Goal: Task Accomplishment & Management: Manage account settings

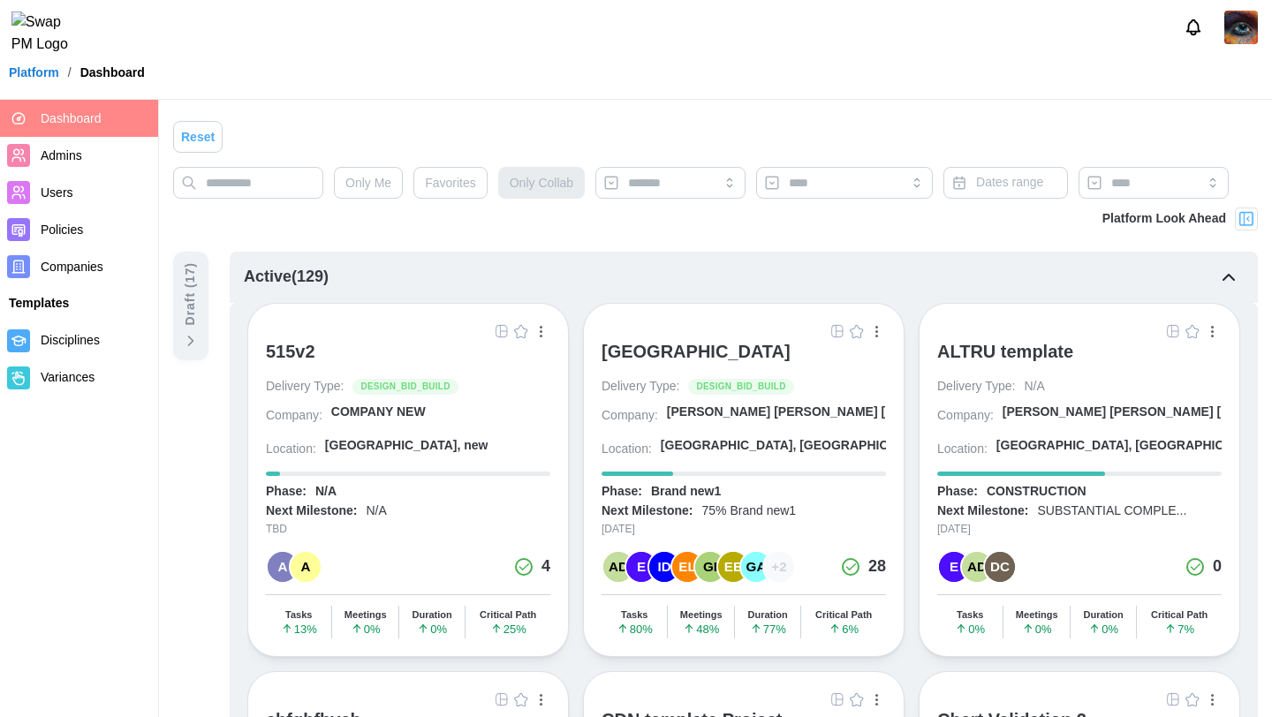
click at [748, 355] on div "[GEOGRAPHIC_DATA]" at bounding box center [696, 351] width 189 height 21
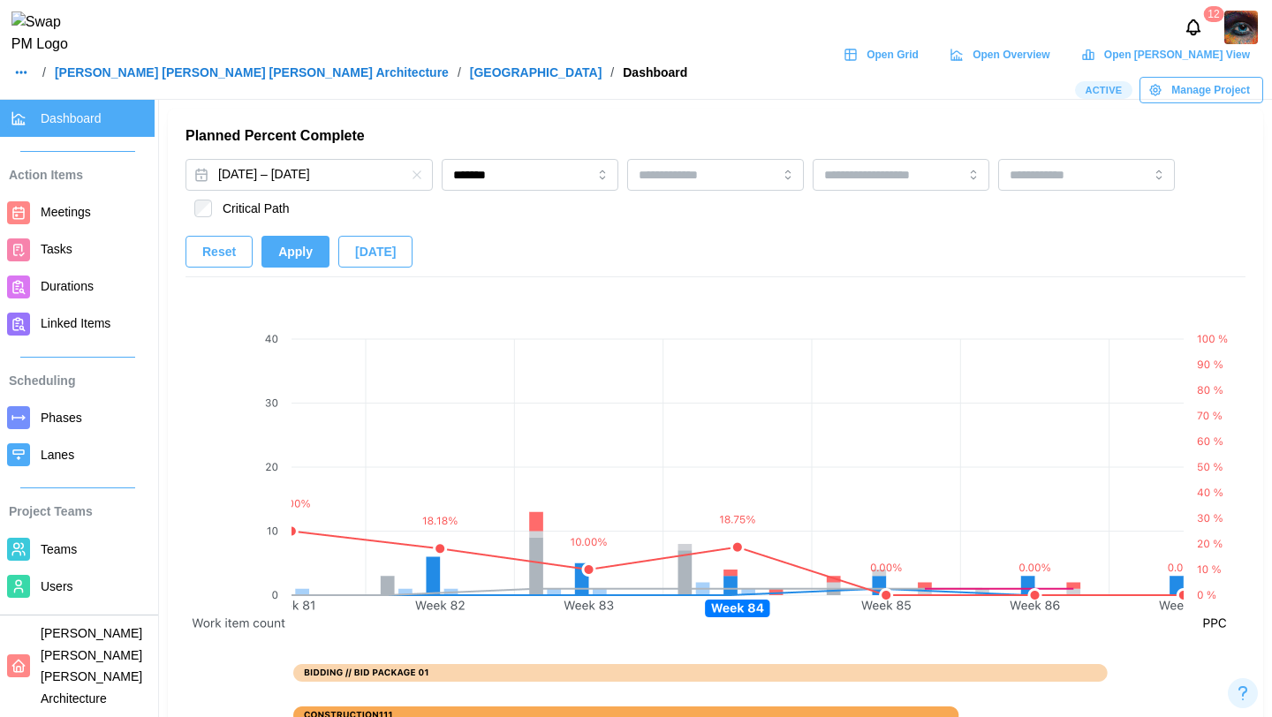
scroll to position [1109, 0]
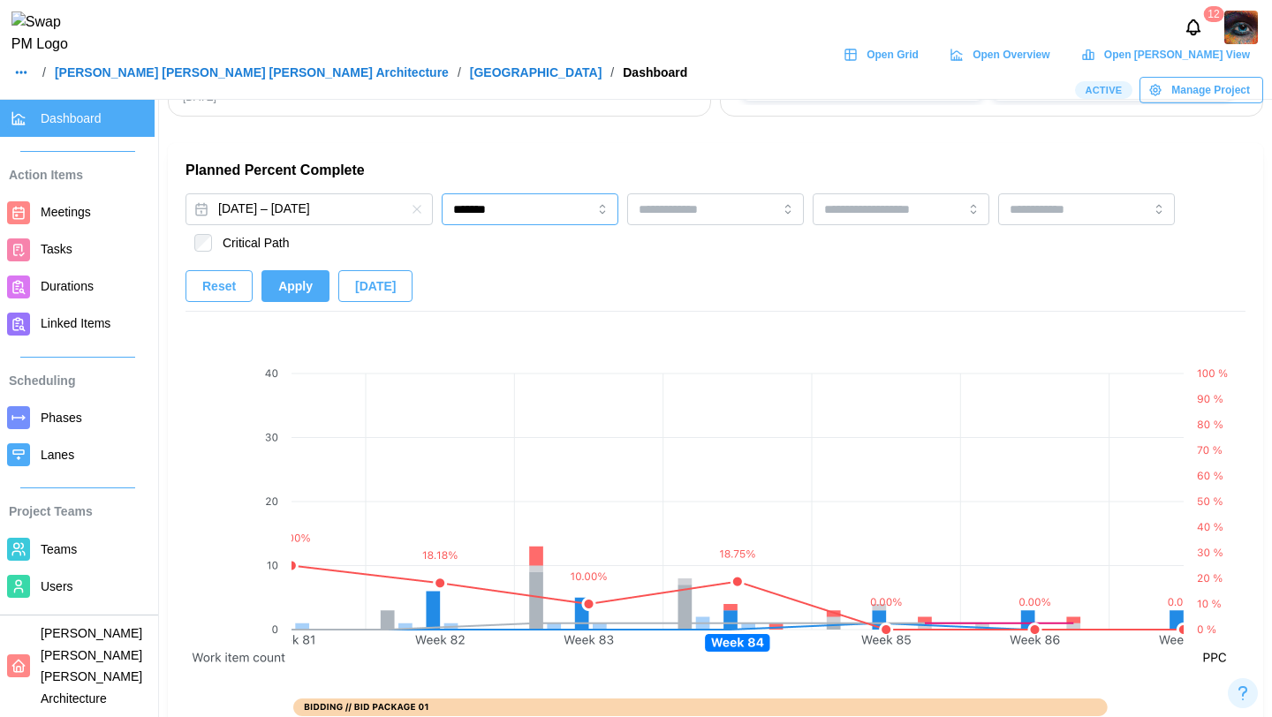
click at [505, 209] on input "*******" at bounding box center [530, 209] width 177 height 32
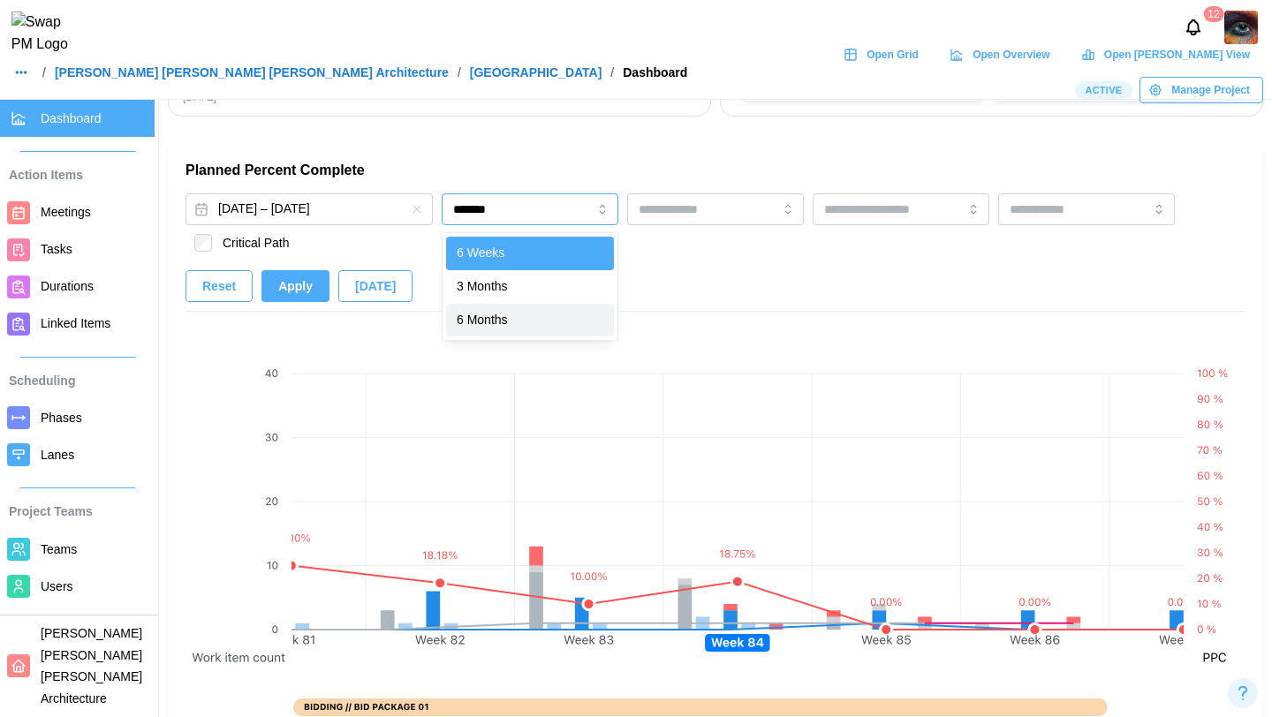
type input "********"
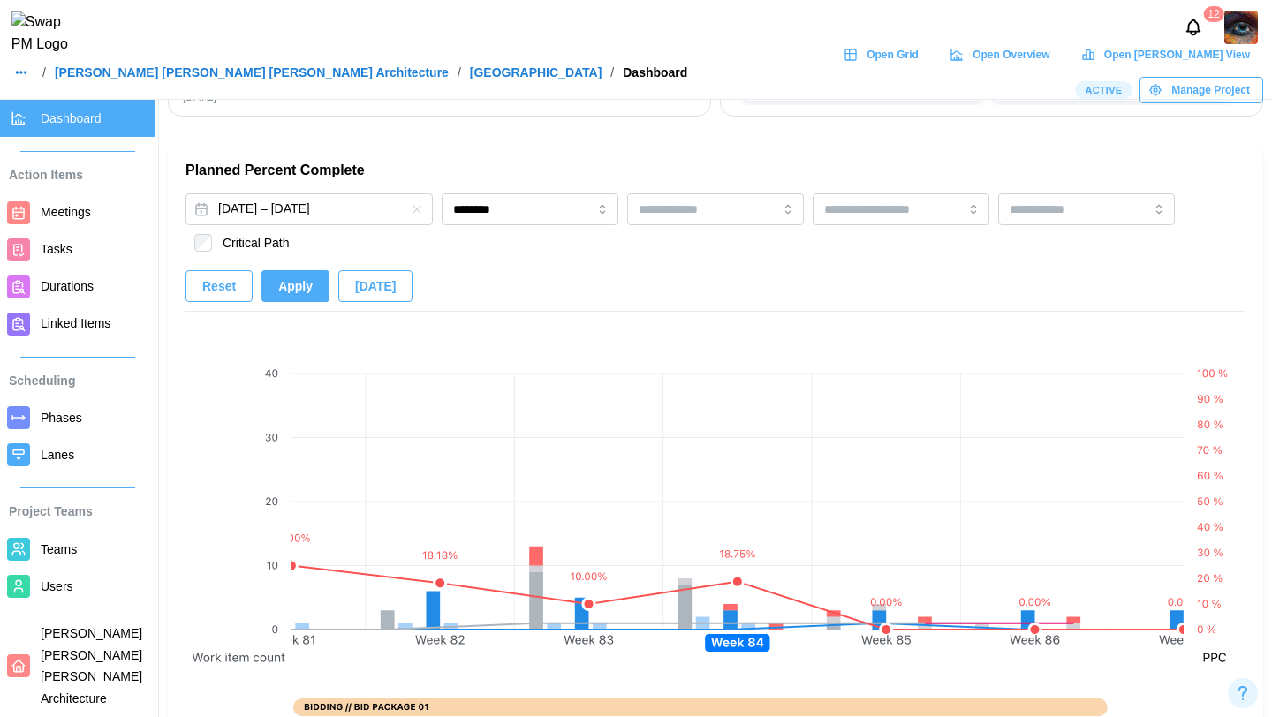
click at [284, 284] on span "Apply" at bounding box center [295, 286] width 34 height 30
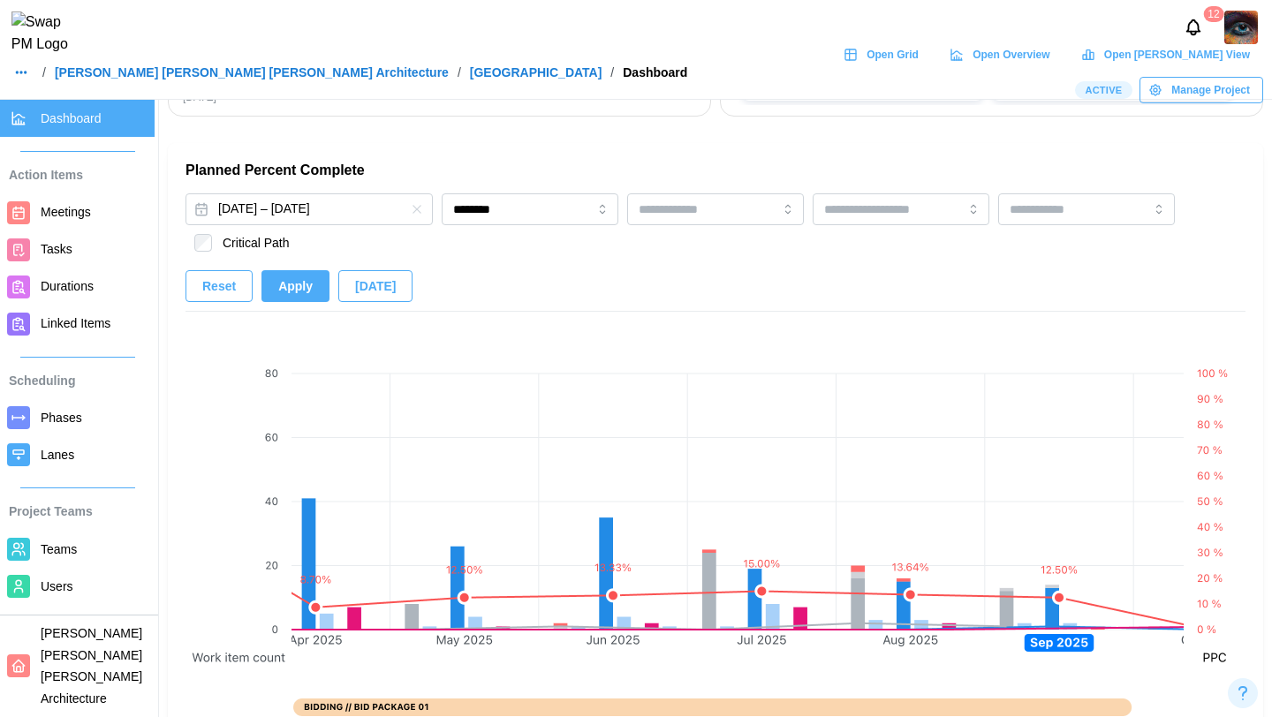
scroll to position [0, 2454]
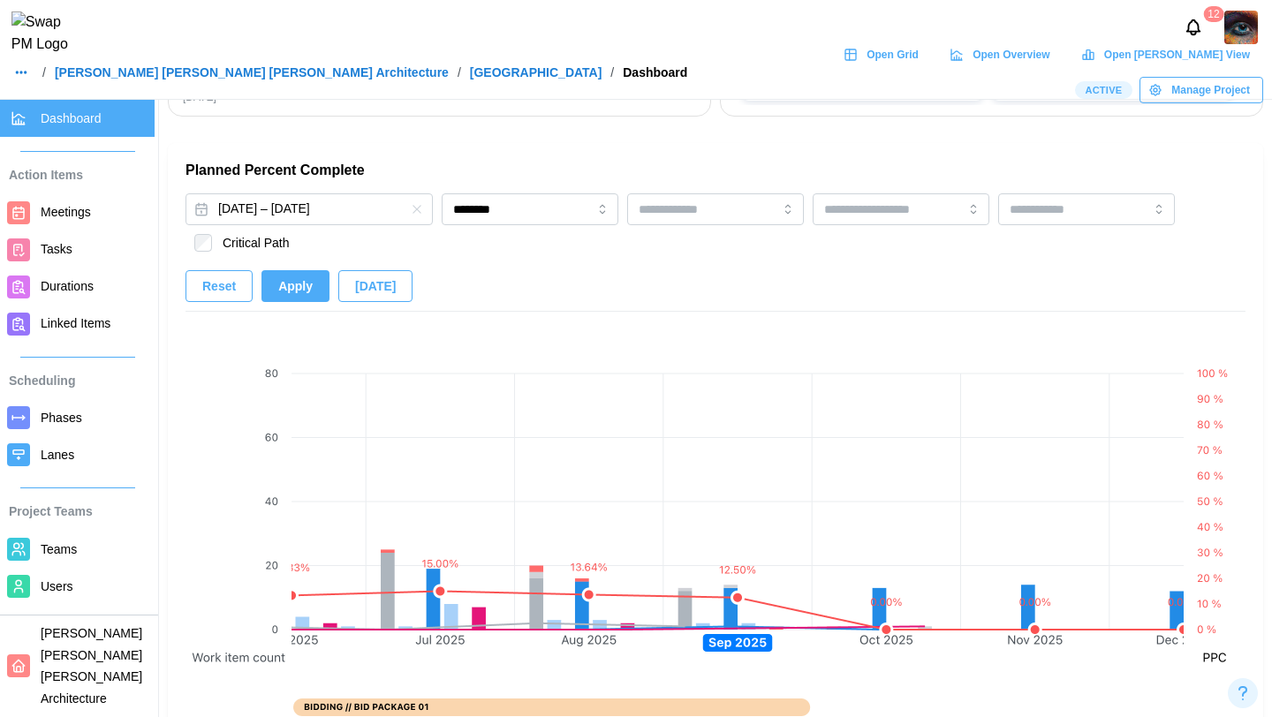
click at [470, 79] on link "[GEOGRAPHIC_DATA]" at bounding box center [536, 72] width 133 height 12
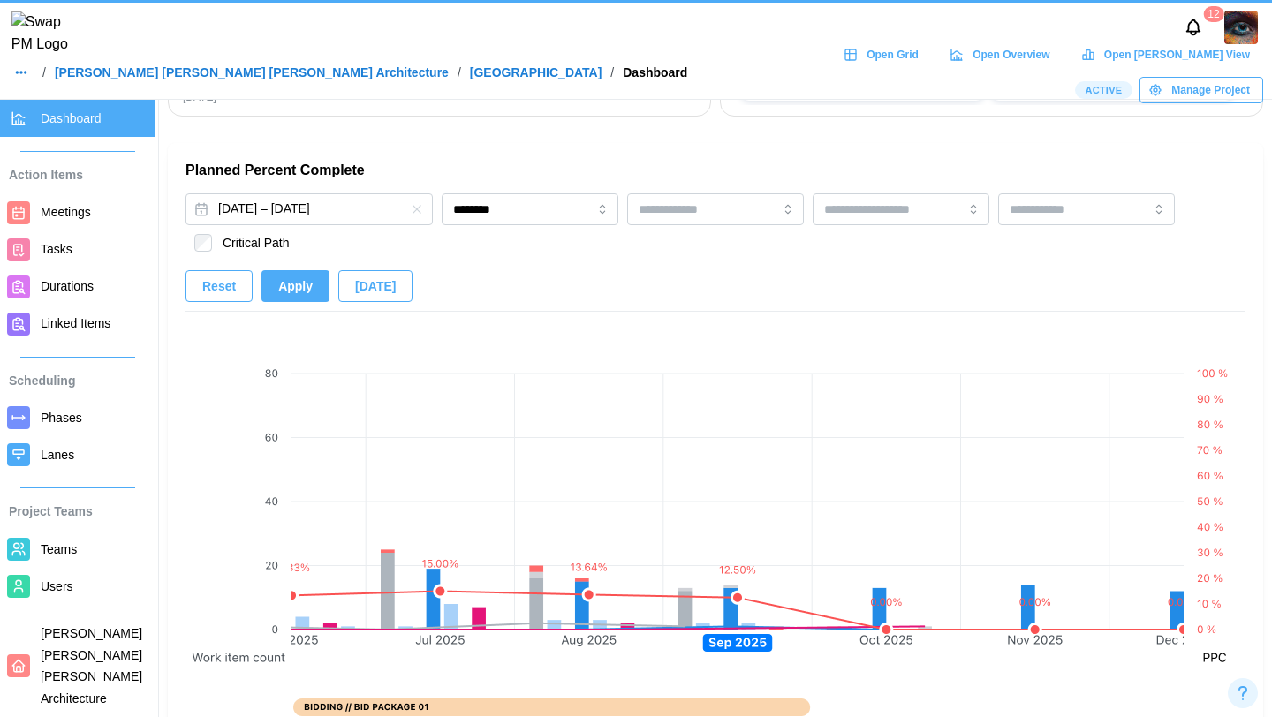
scroll to position [0, 0]
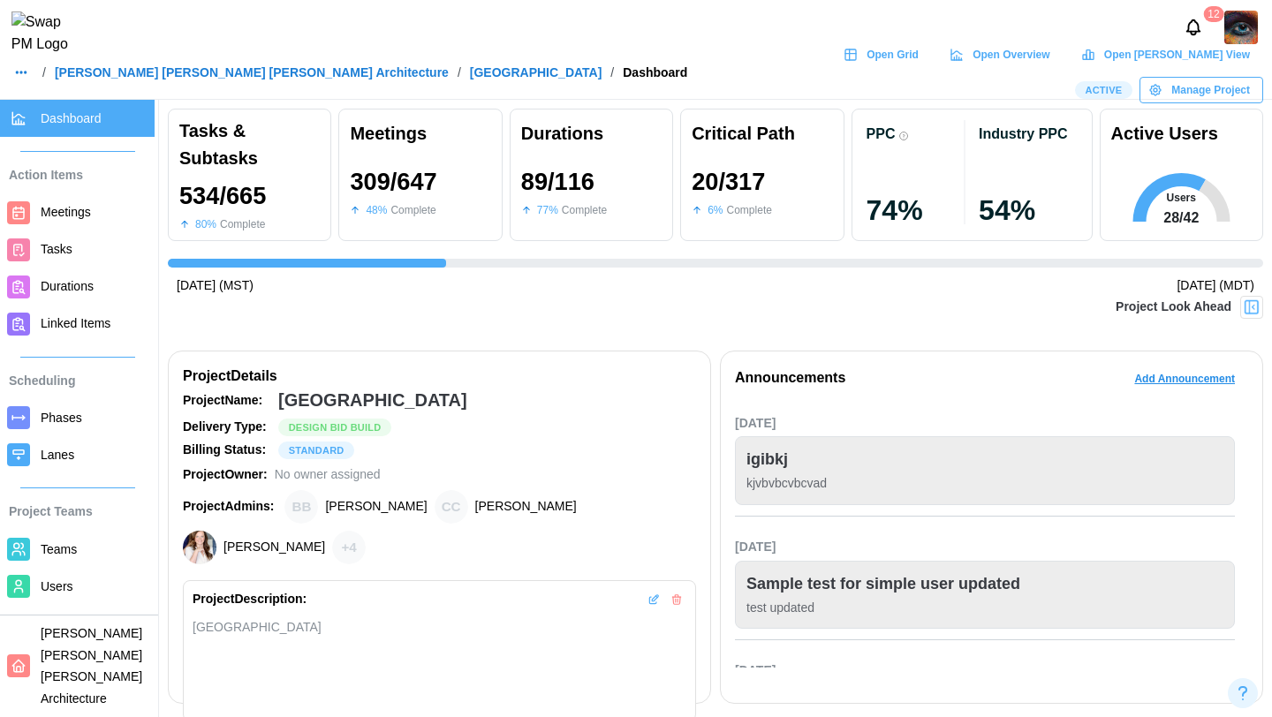
click at [1210, 92] on span "Manage Project" at bounding box center [1211, 90] width 79 height 25
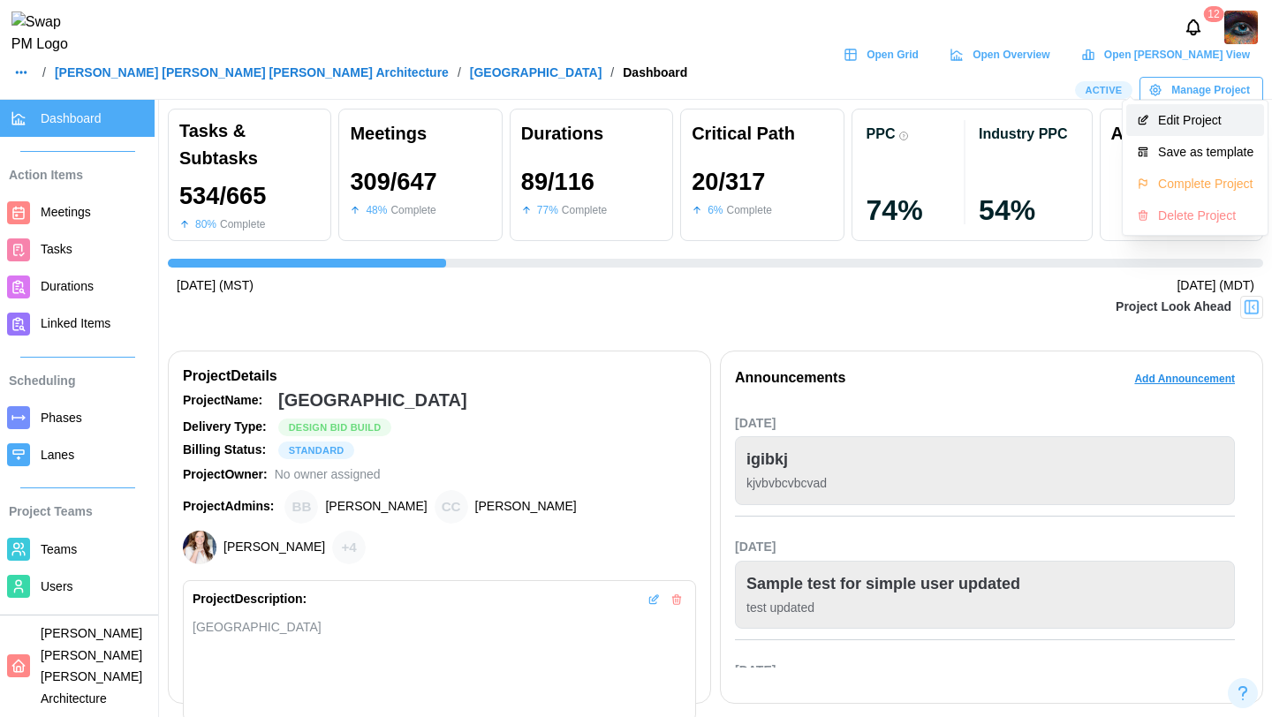
click at [1183, 119] on div "Edit Project" at bounding box center [1205, 120] width 95 height 14
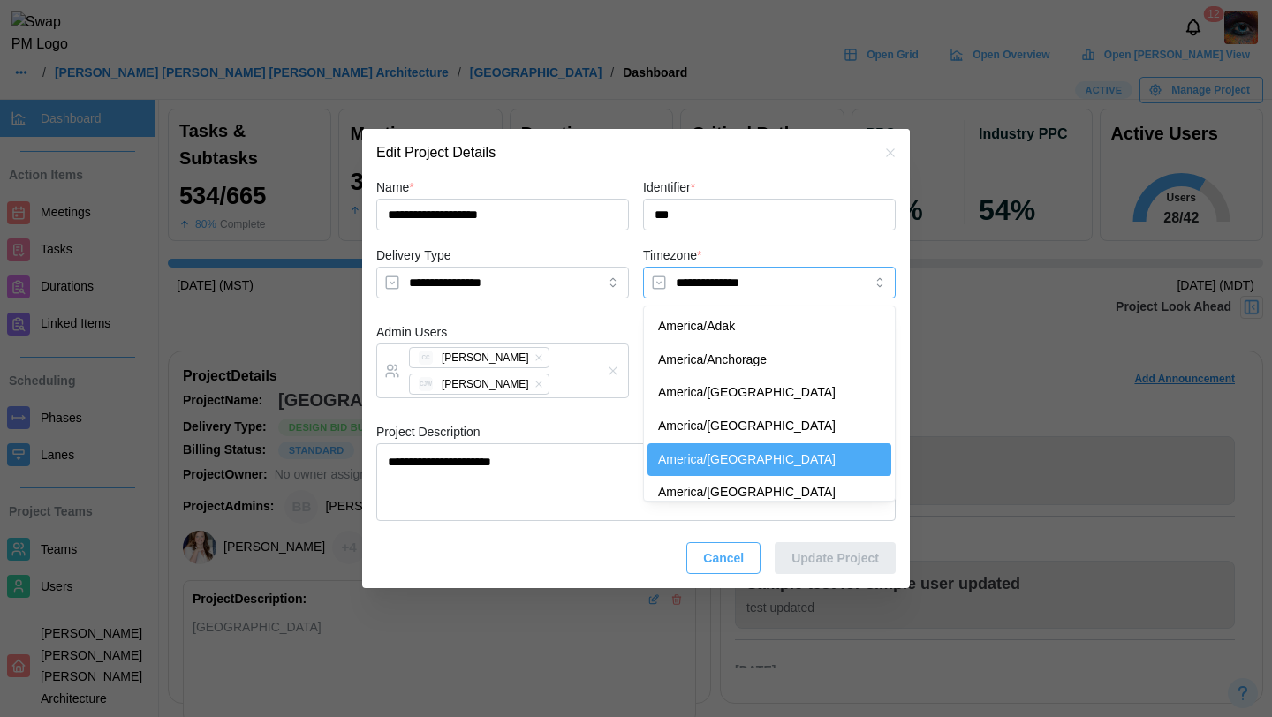
click at [762, 281] on input "**********" at bounding box center [769, 283] width 253 height 32
type textarea "*"
type input "**********"
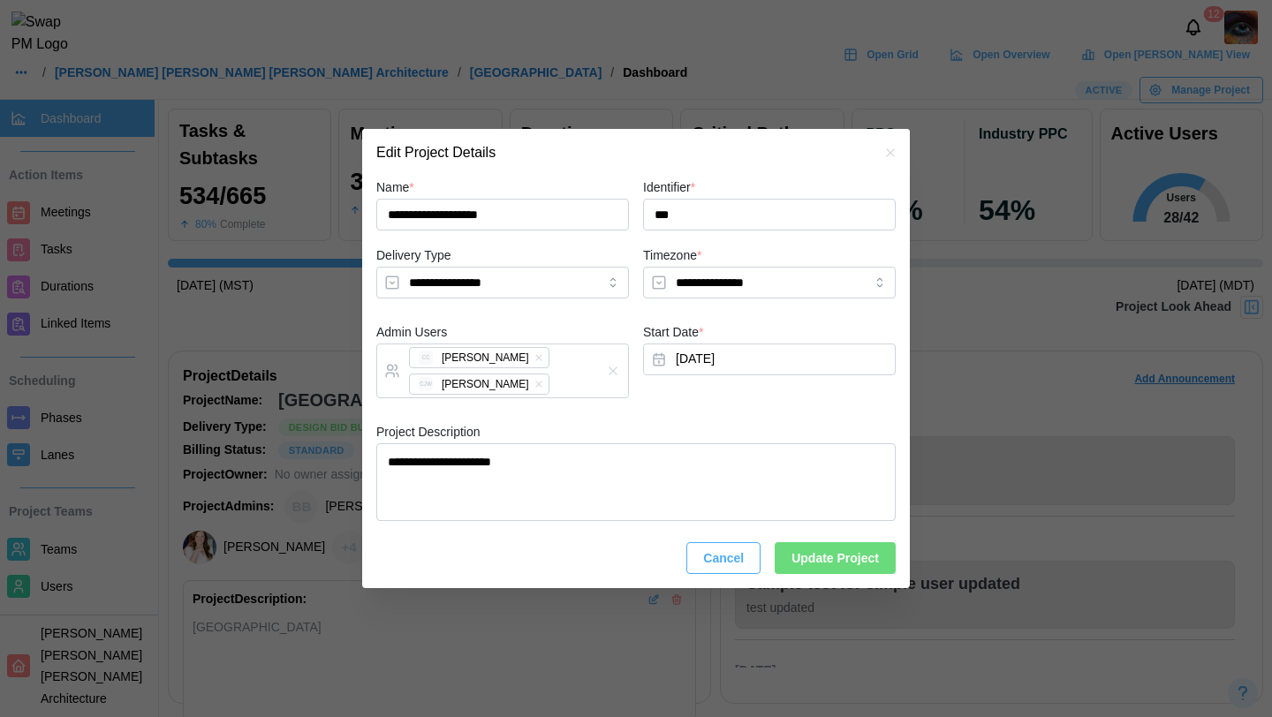
click at [831, 560] on span "Update Project" at bounding box center [835, 558] width 87 height 30
type textarea "*"
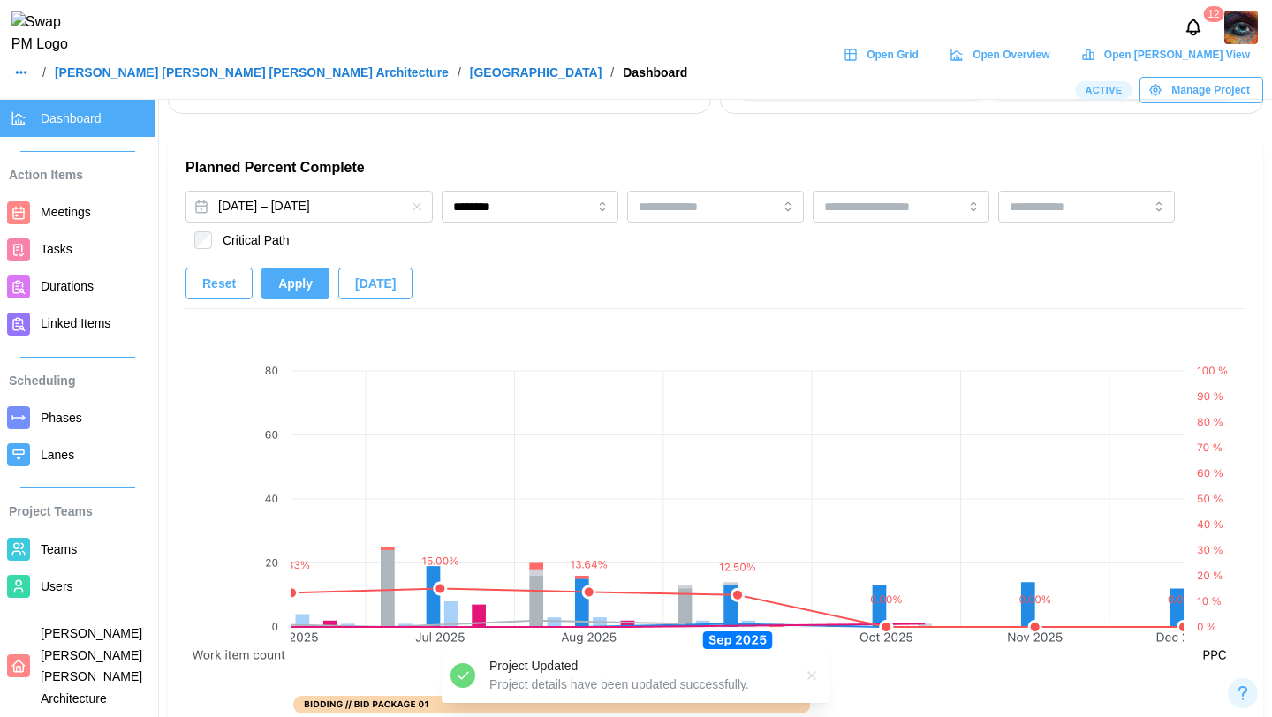
scroll to position [1164, 0]
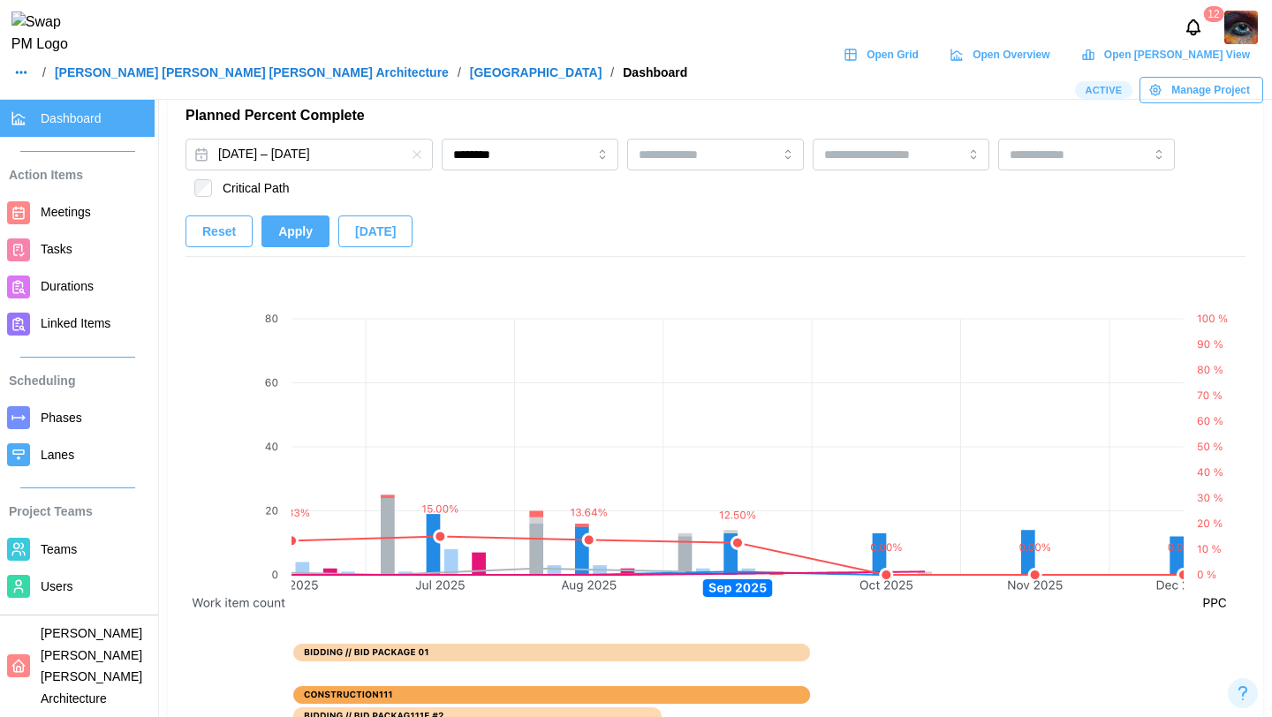
click at [292, 231] on span "Apply" at bounding box center [295, 231] width 34 height 30
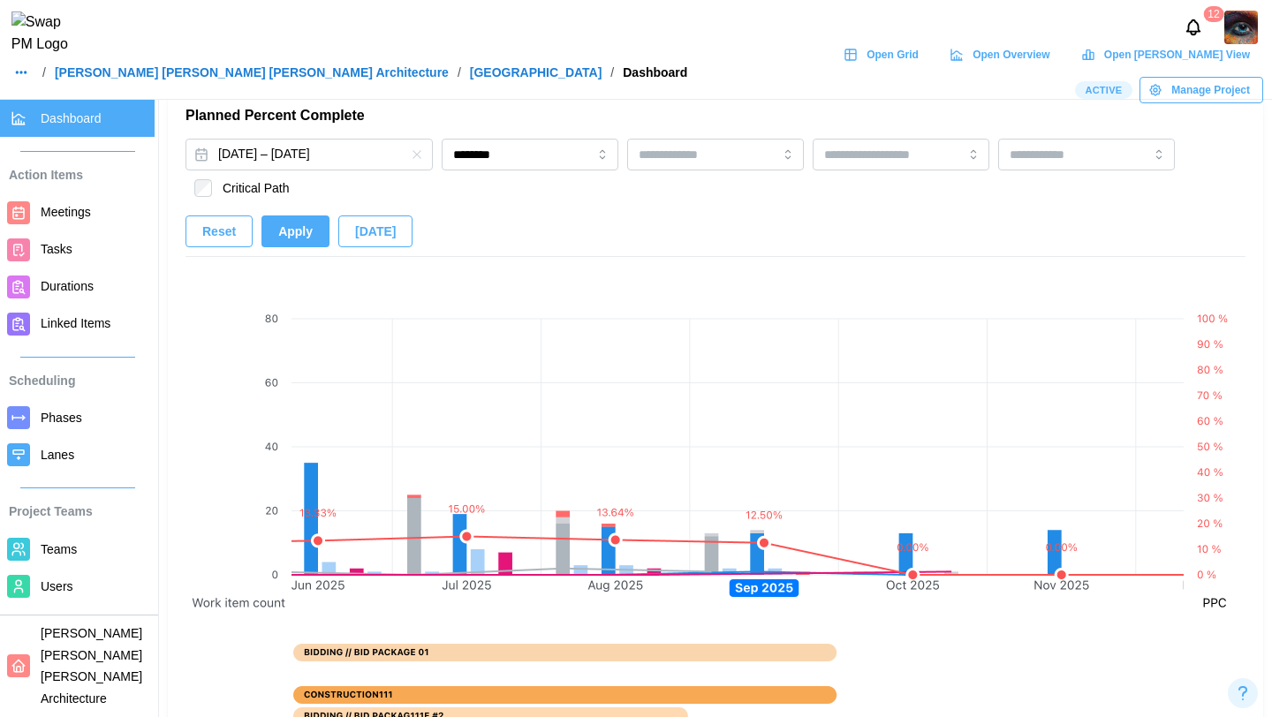
scroll to position [0, 2454]
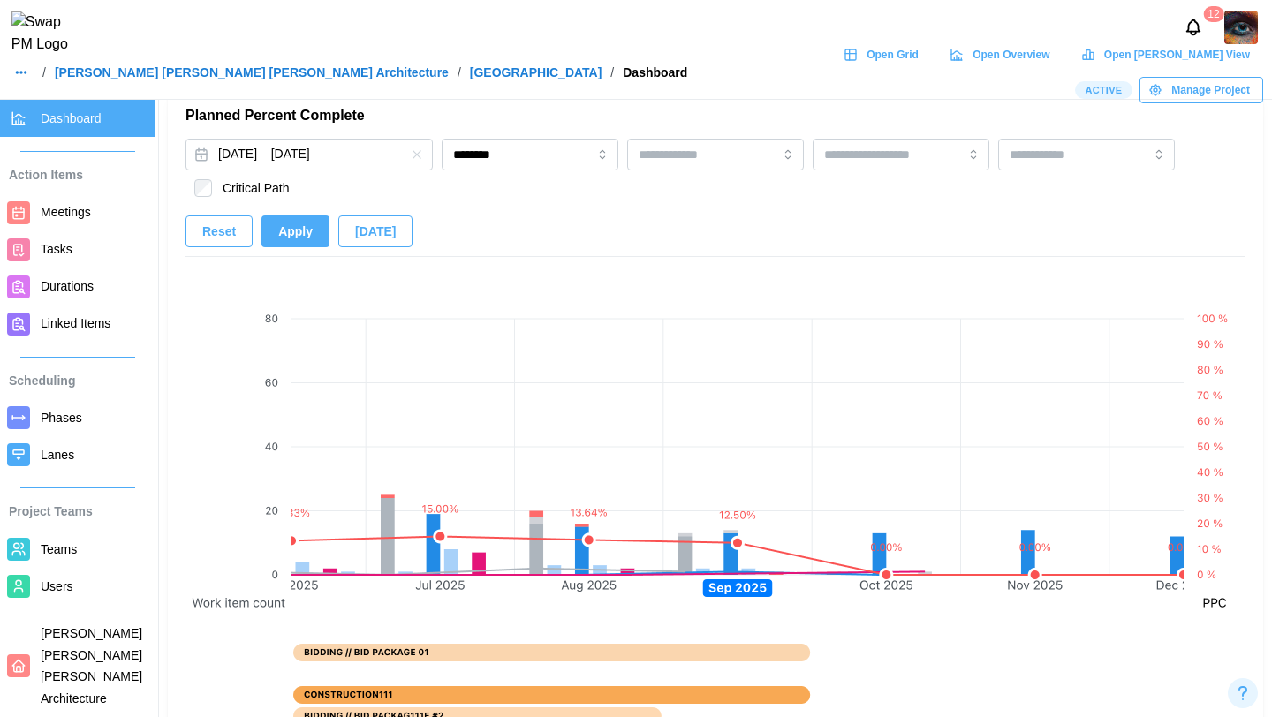
click at [351, 237] on button "Today" at bounding box center [375, 232] width 74 height 32
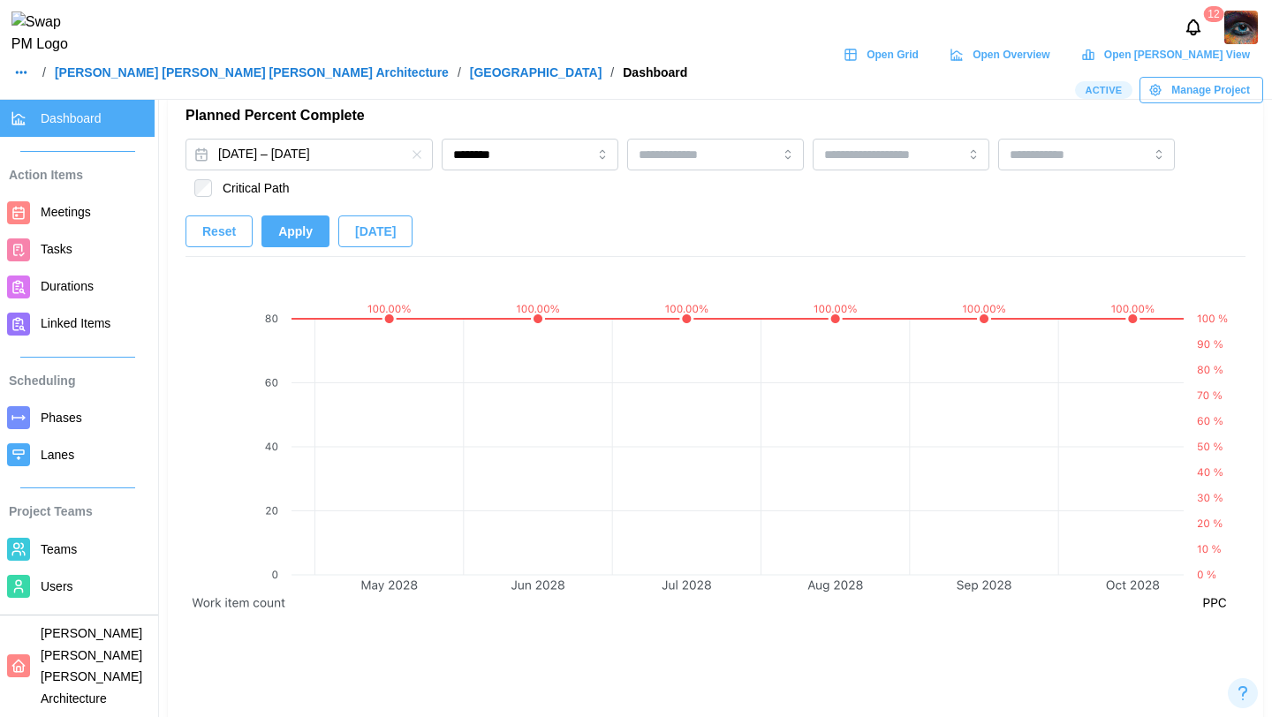
click at [387, 240] on span "Today" at bounding box center [375, 231] width 41 height 30
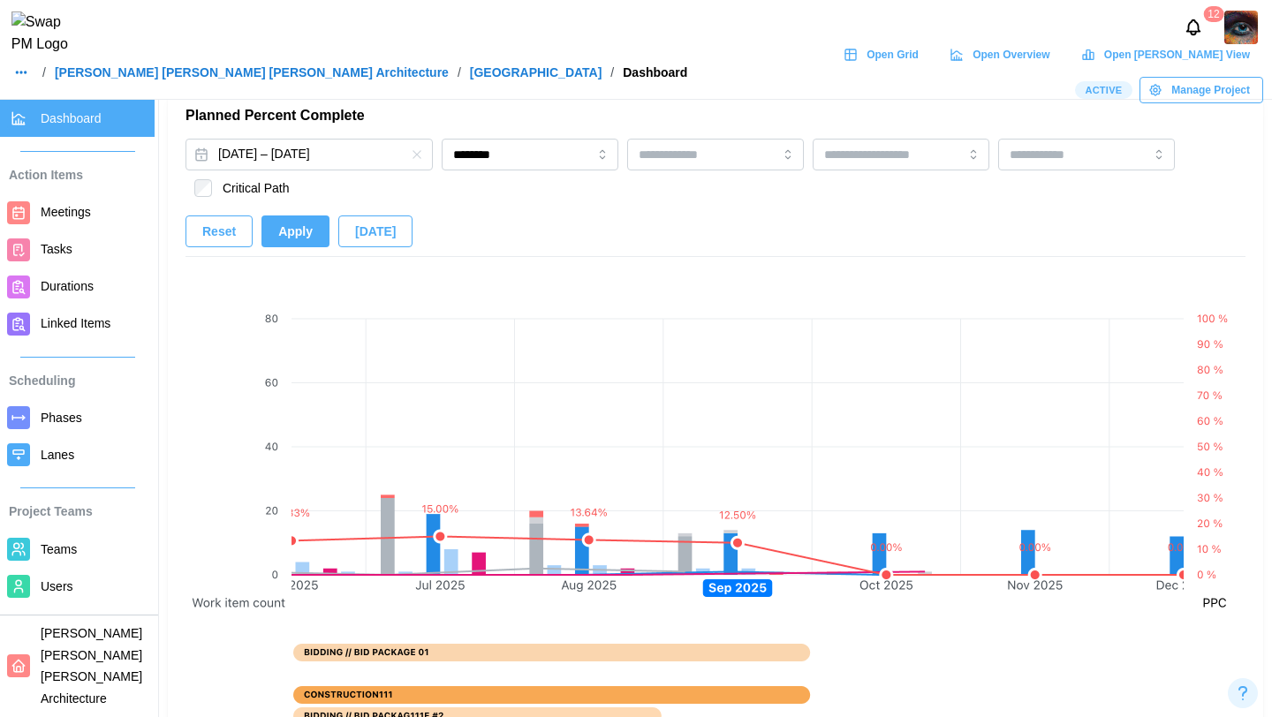
click at [219, 226] on span "Reset" at bounding box center [219, 231] width 34 height 30
click at [527, 162] on input "********" at bounding box center [530, 155] width 177 height 32
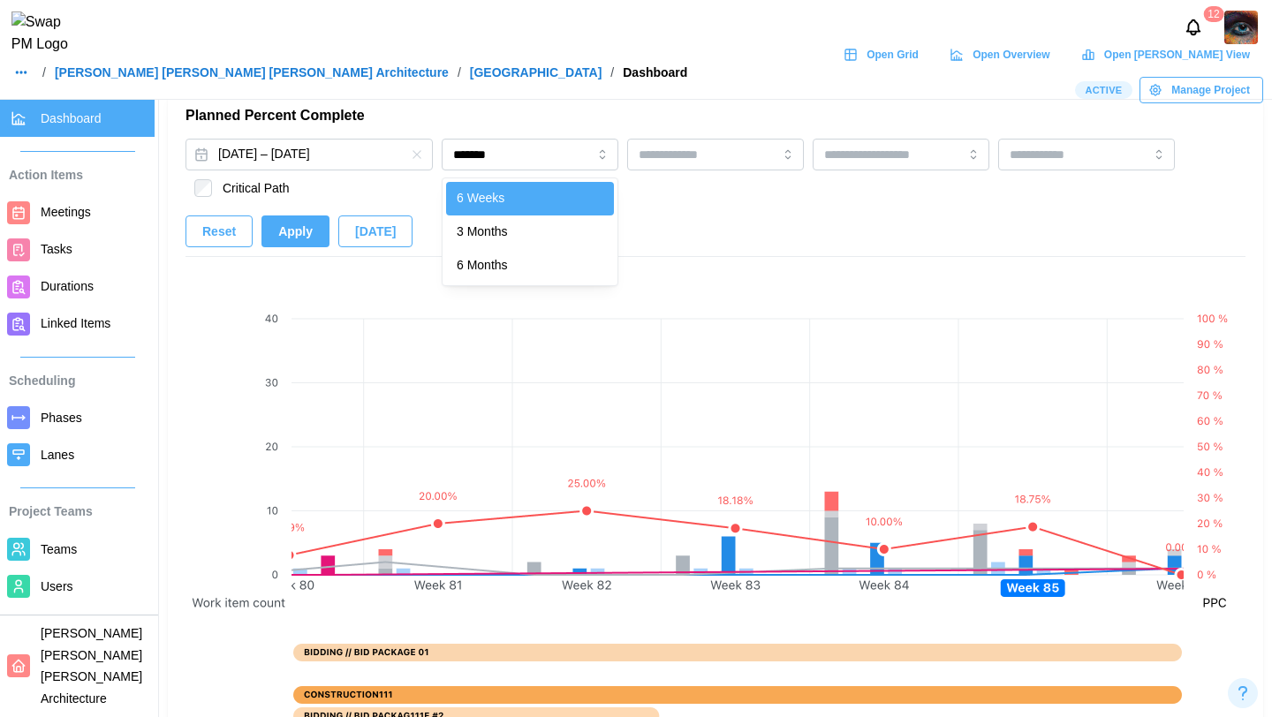
scroll to position [0, 12121]
click at [762, 209] on div "Feb 25, 2024 – Jun 19, 2030 ******* 6 Weeks 3 Months 6 Months Critical Path Res…" at bounding box center [716, 198] width 1060 height 118
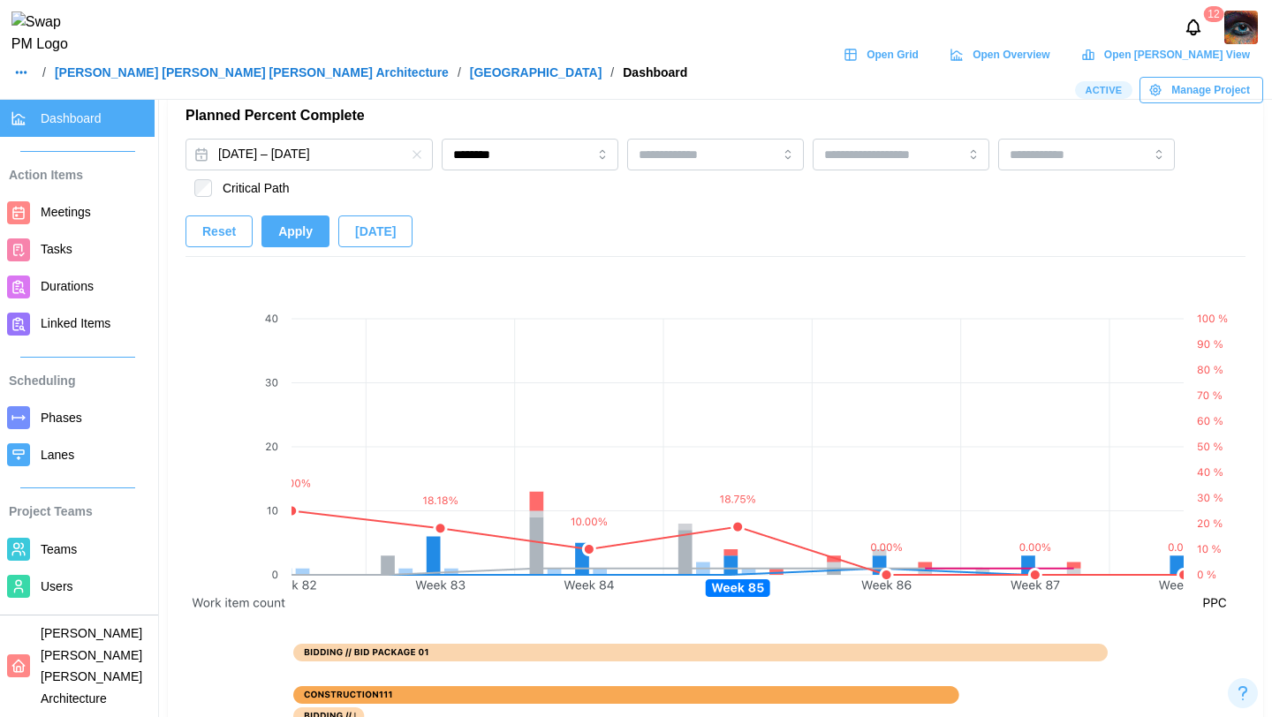
click at [297, 247] on button "Apply" at bounding box center [296, 232] width 68 height 32
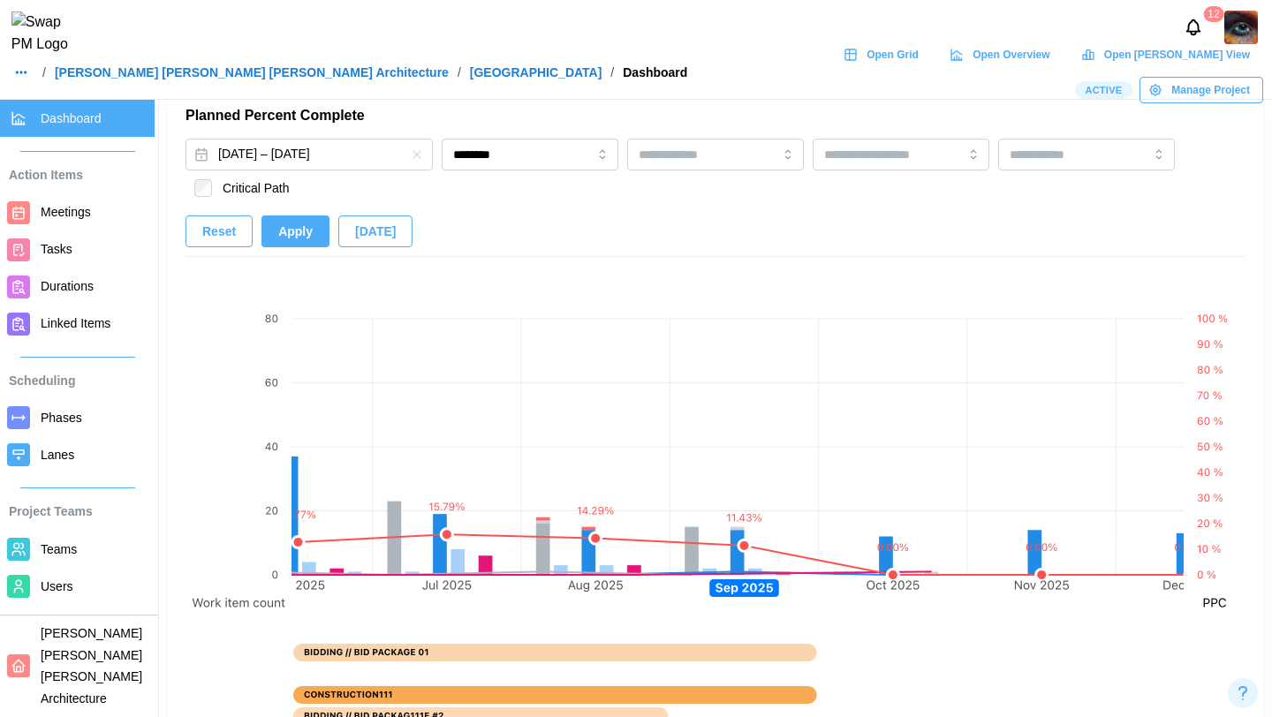
scroll to position [0, 2454]
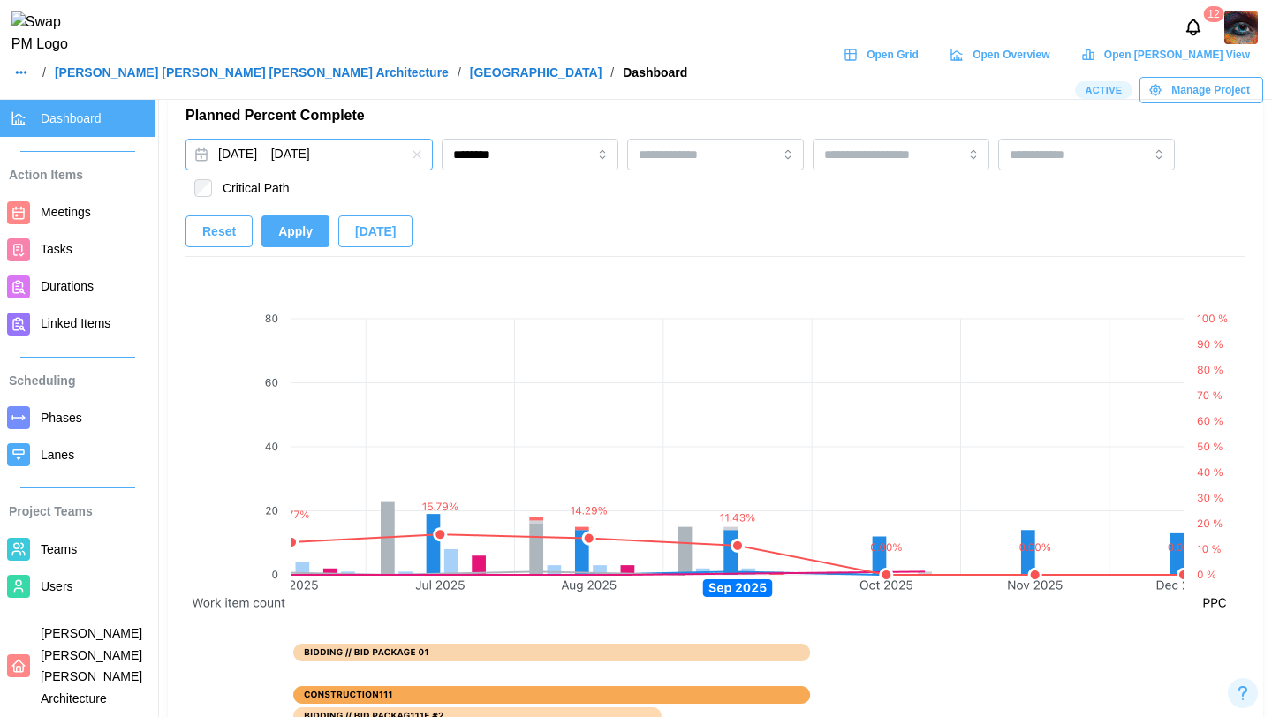
click at [338, 157] on button "Feb 25, 2024 – Jun 19, 2030" at bounding box center [309, 155] width 247 height 32
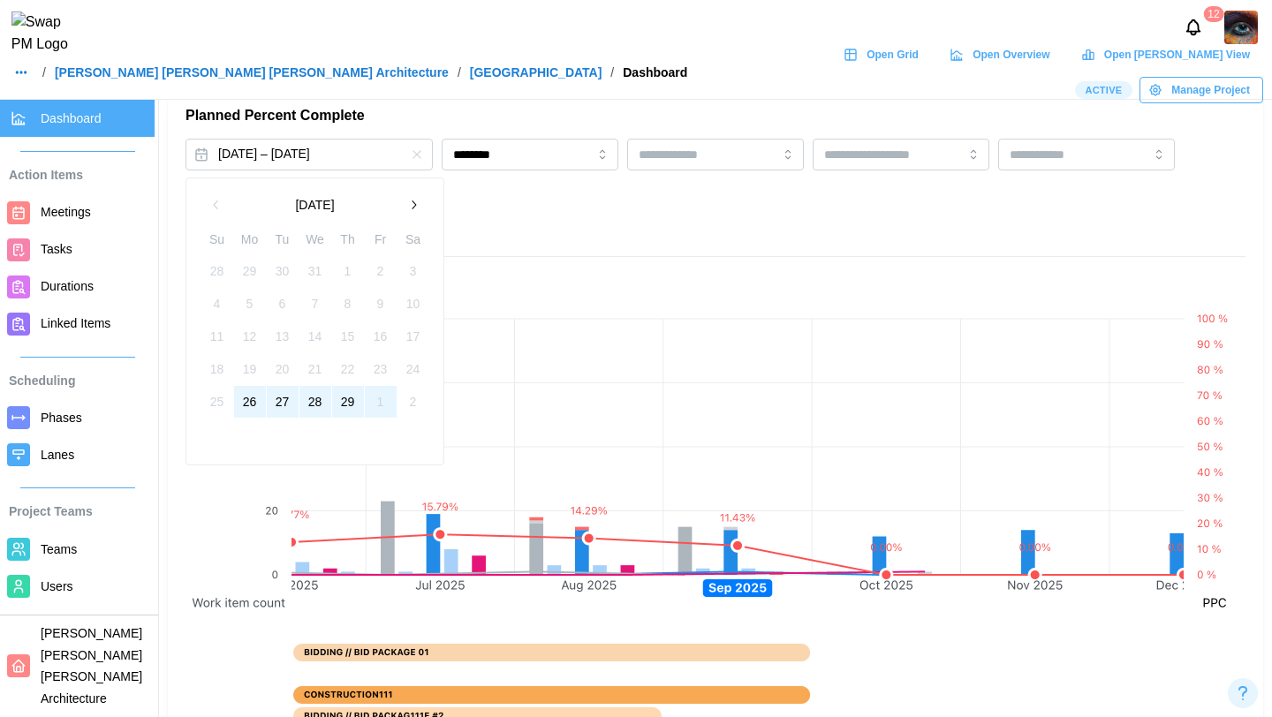
click at [421, 201] on button "button" at bounding box center [414, 205] width 32 height 32
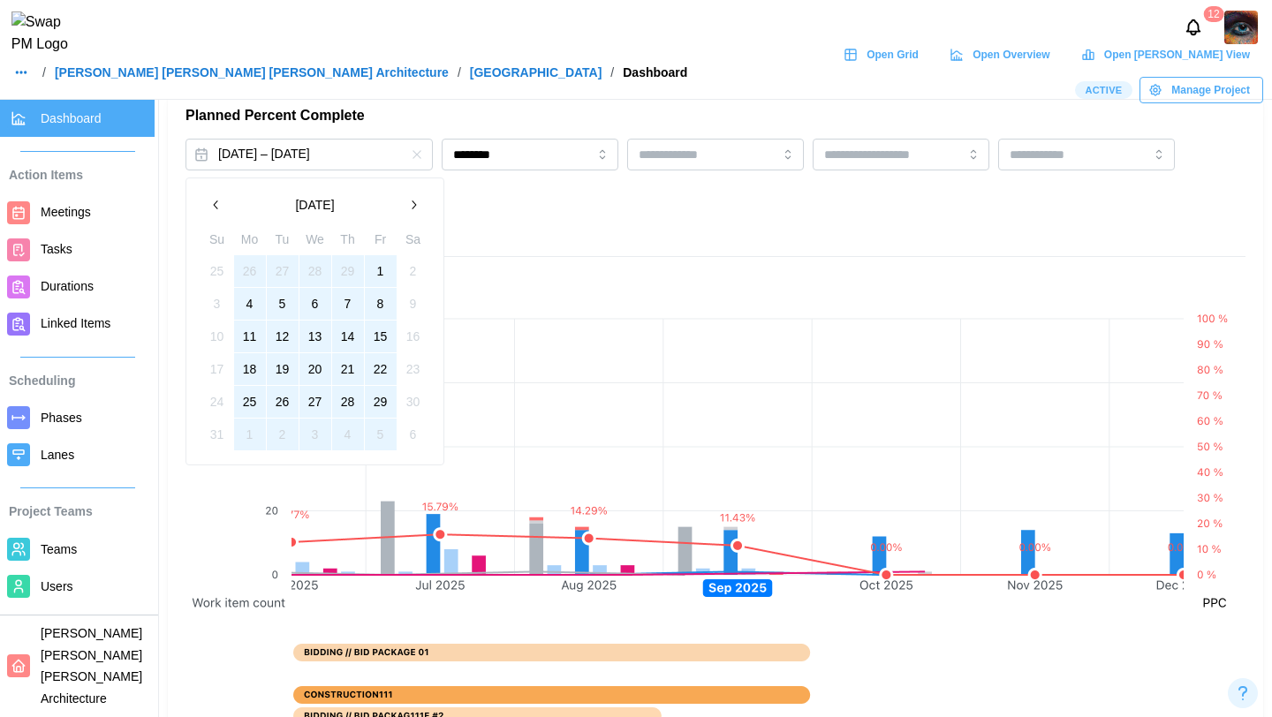
click at [389, 265] on button "1" at bounding box center [381, 271] width 32 height 32
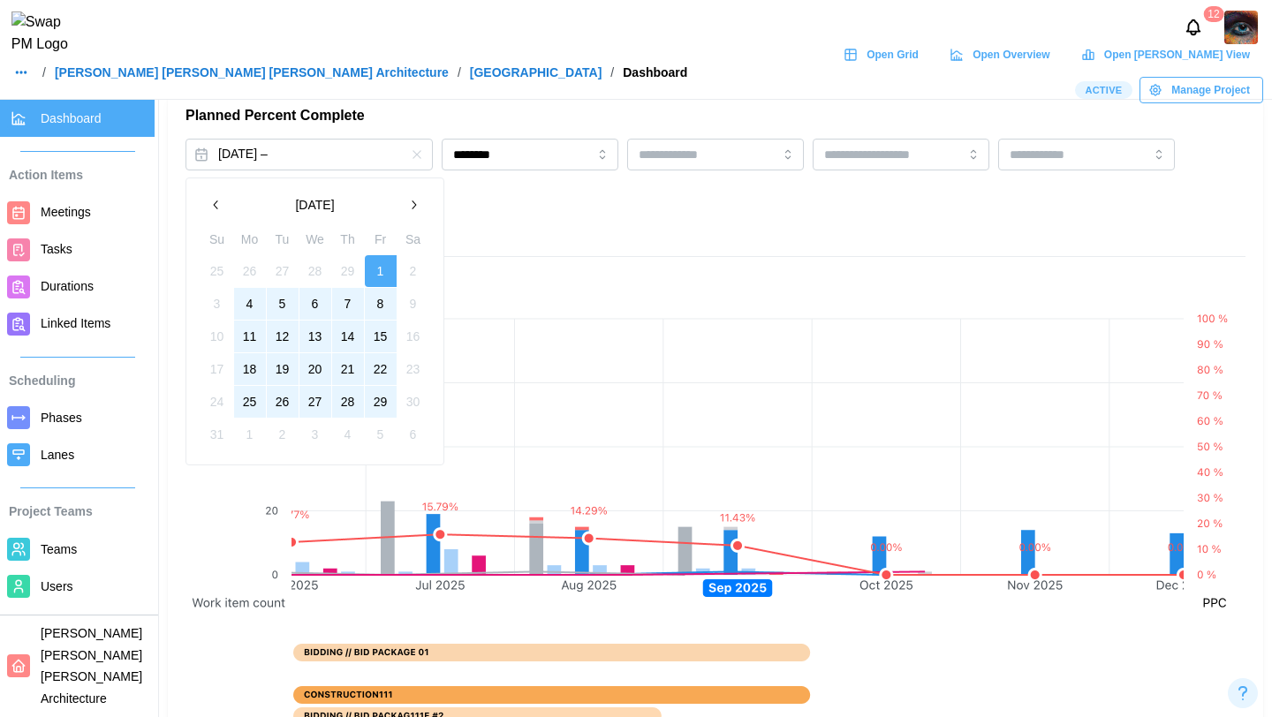
click at [379, 400] on button "29" at bounding box center [381, 402] width 32 height 32
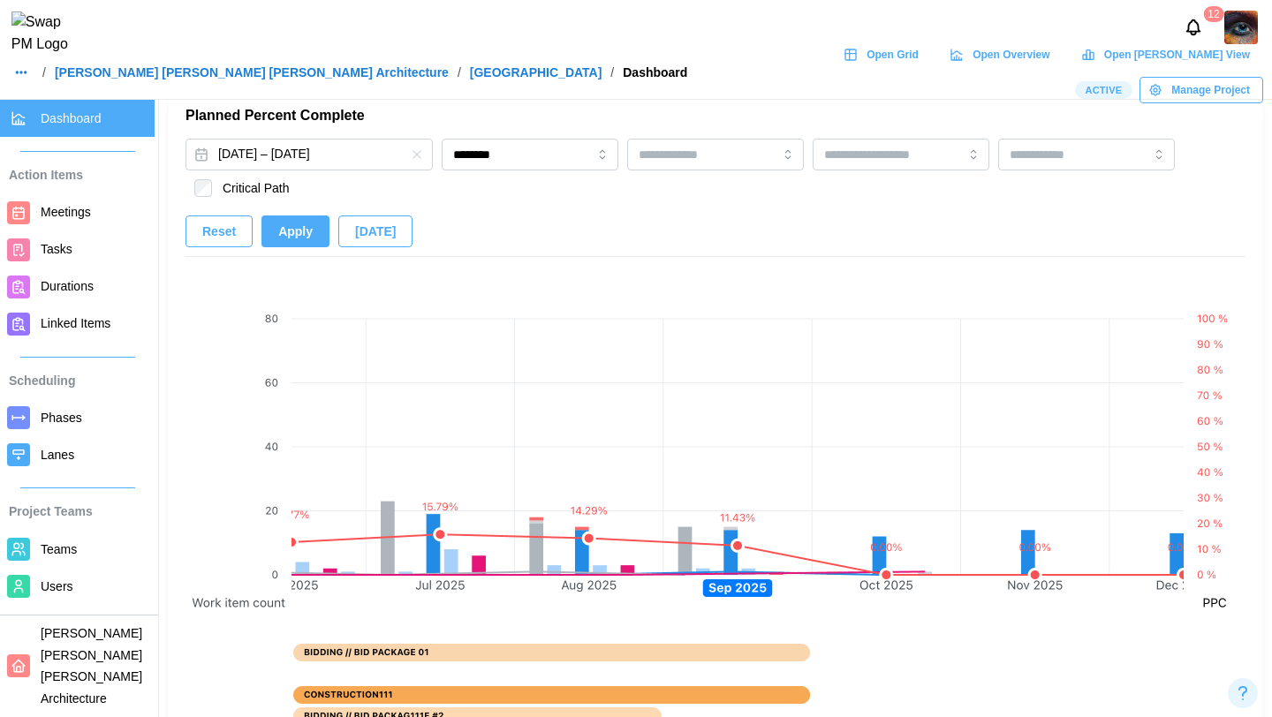
click at [291, 228] on span "Apply" at bounding box center [295, 231] width 34 height 30
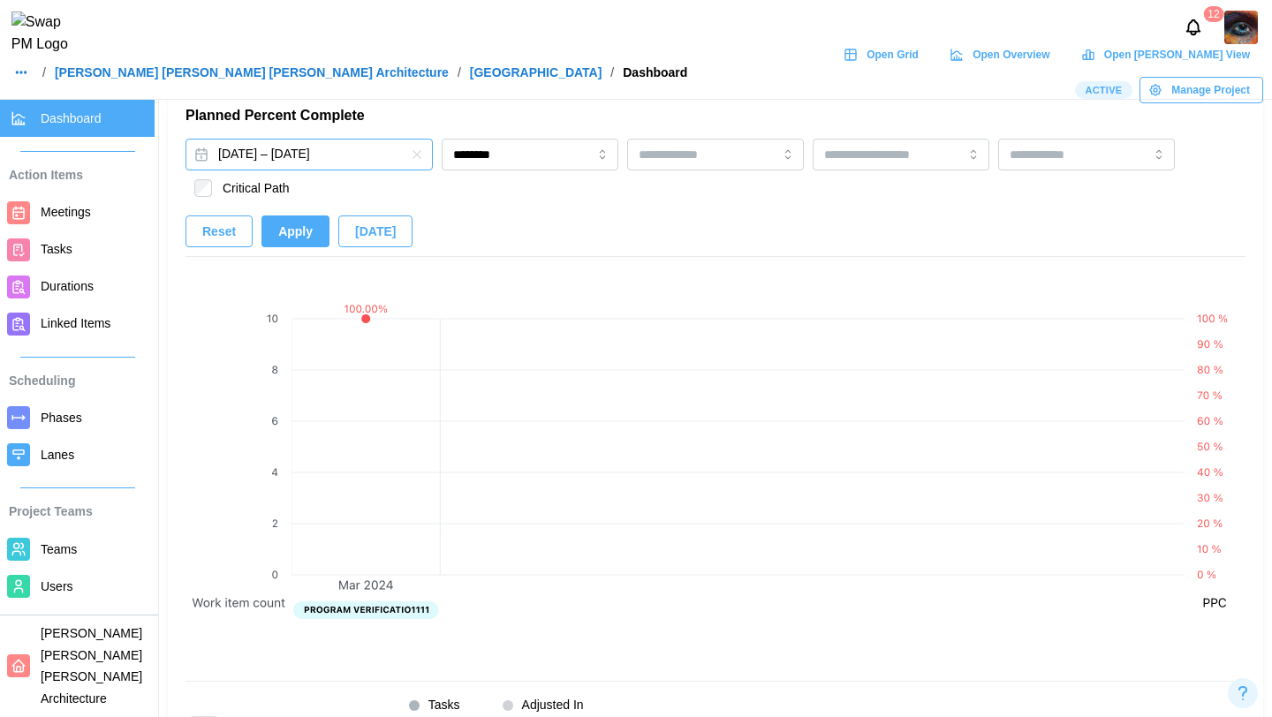
click at [297, 155] on button "Mar 1, 2024 – Mar 29, 2024" at bounding box center [309, 155] width 247 height 32
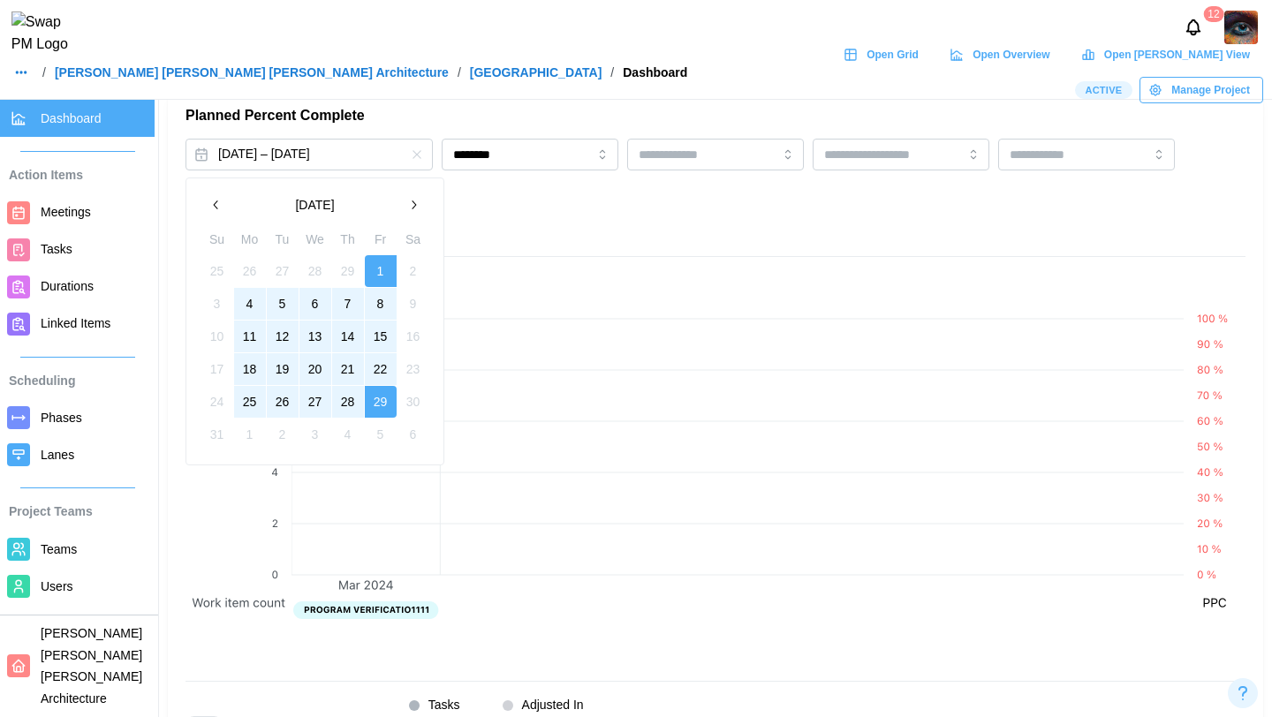
click at [410, 208] on icon "button" at bounding box center [413, 205] width 14 height 14
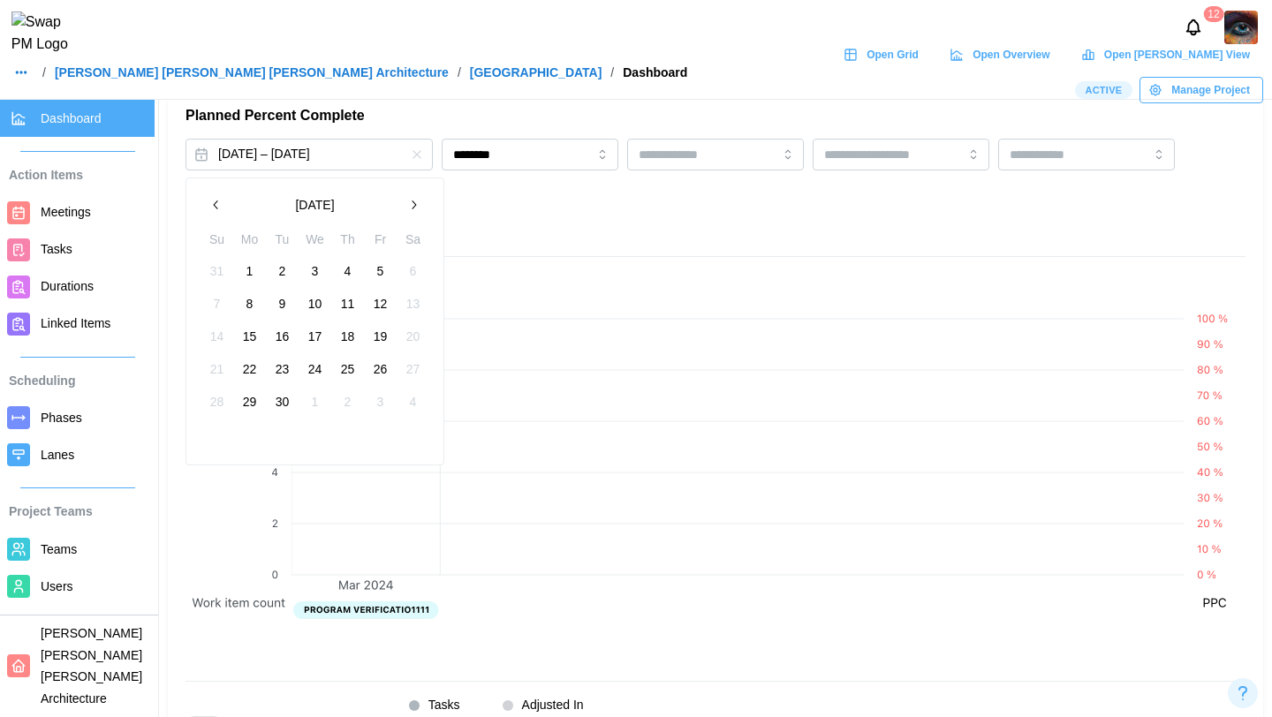
click at [410, 208] on icon "button" at bounding box center [413, 205] width 14 height 14
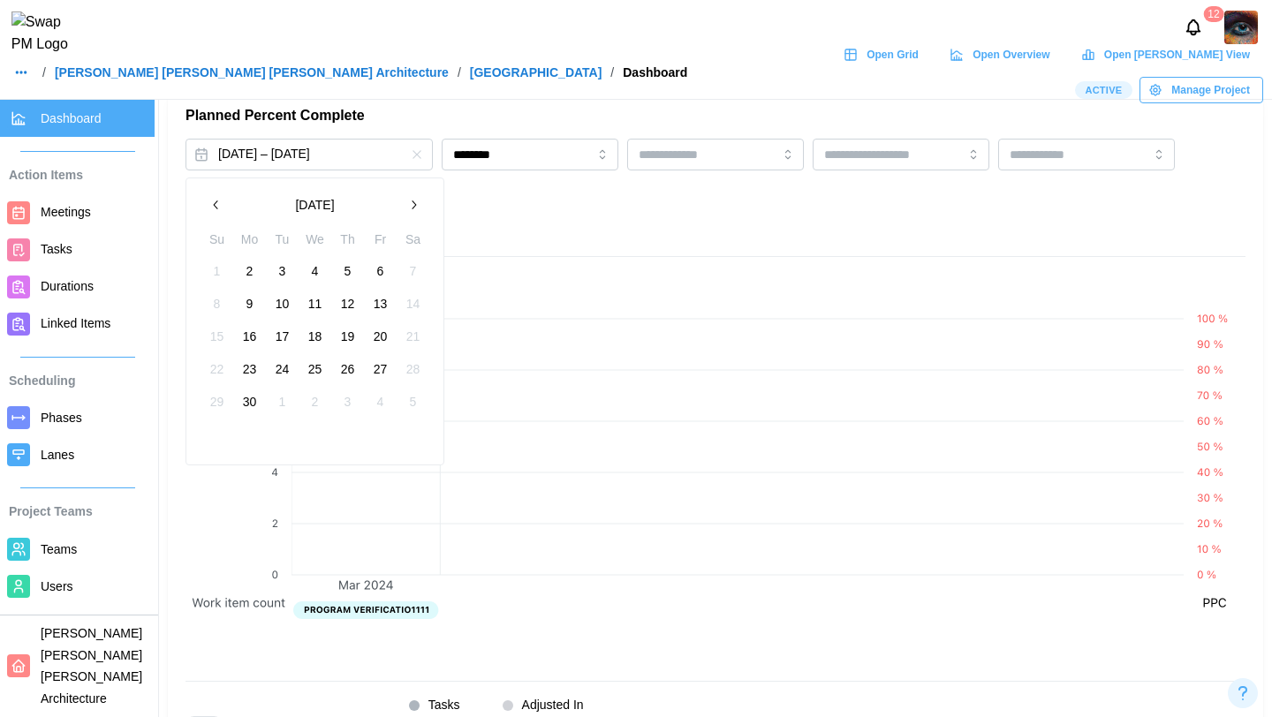
click at [410, 208] on icon "button" at bounding box center [413, 205] width 14 height 14
click at [270, 276] on button "1" at bounding box center [283, 271] width 32 height 32
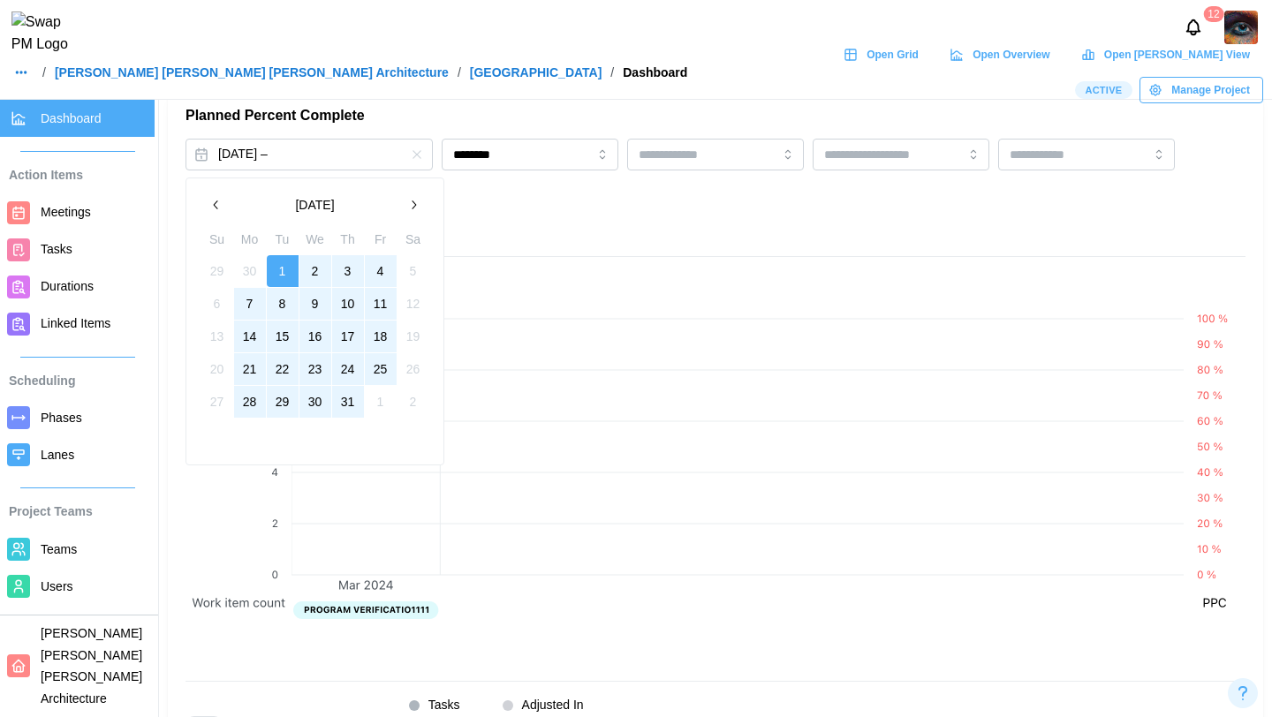
click at [339, 403] on button "31" at bounding box center [348, 402] width 32 height 32
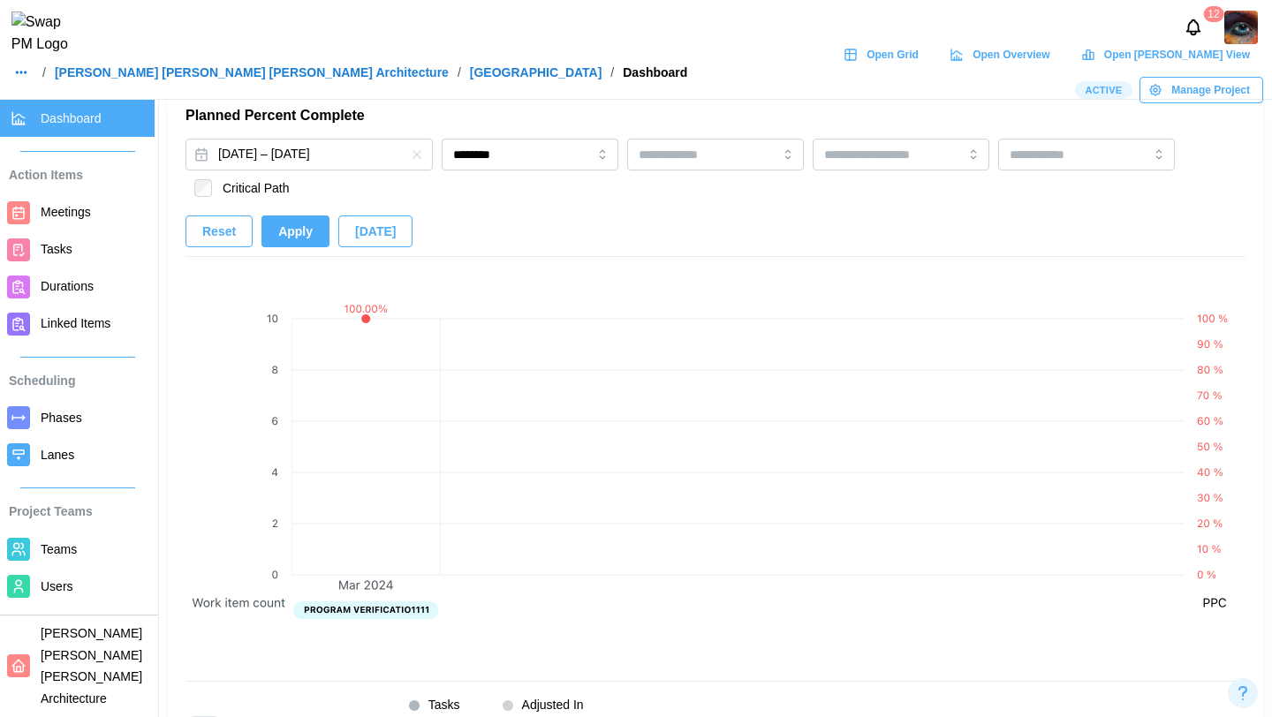
click at [295, 237] on span "Apply" at bounding box center [295, 231] width 34 height 30
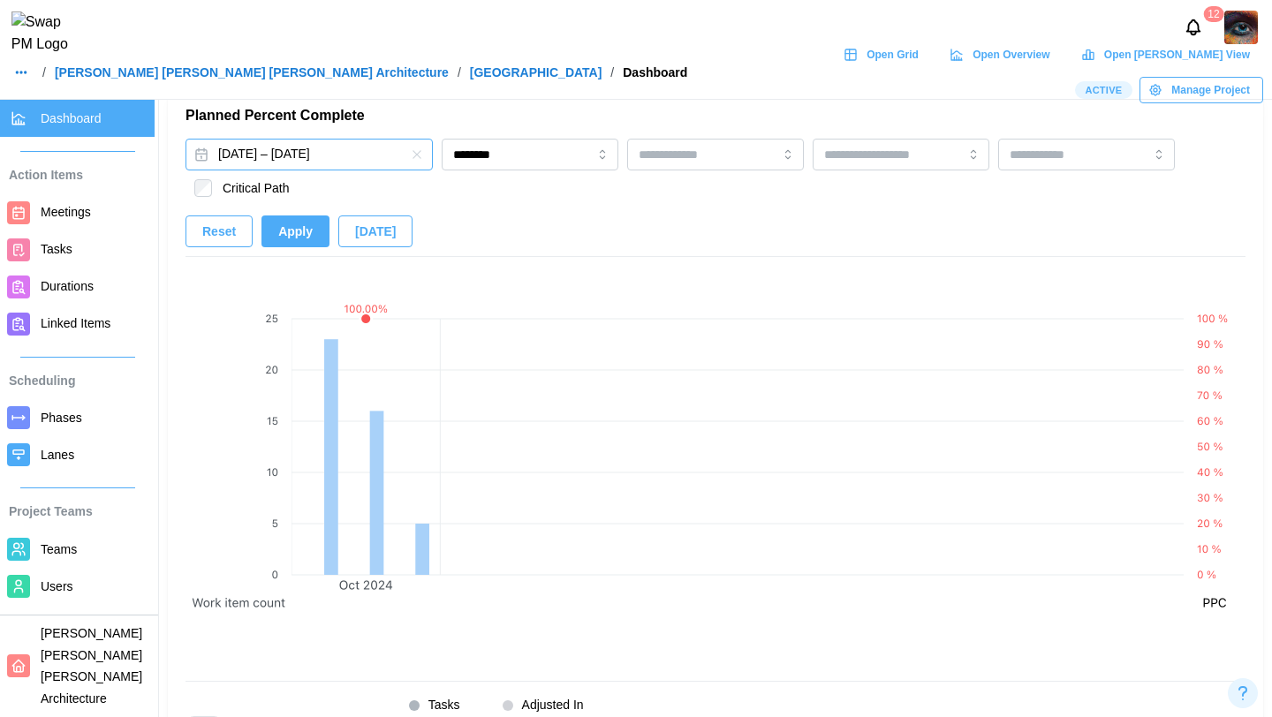
click at [327, 161] on button "Oct 1, 2024 – Oct 31, 2024" at bounding box center [309, 155] width 247 height 32
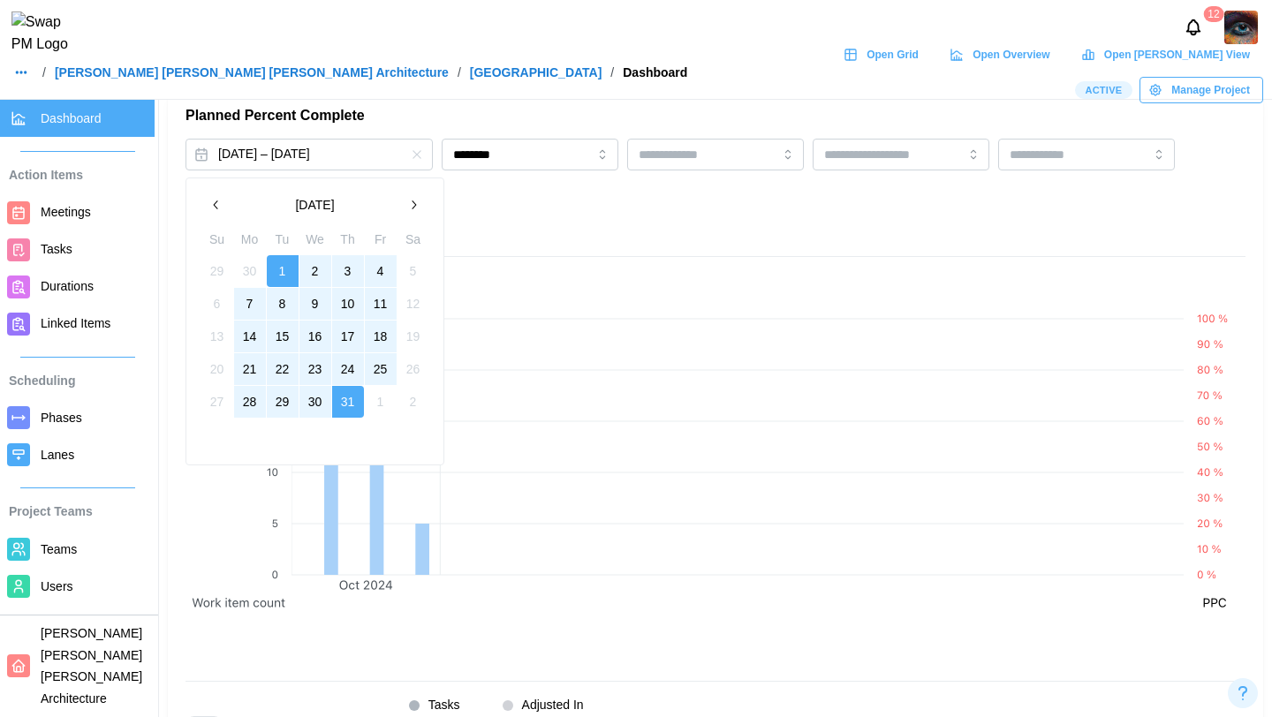
click at [219, 210] on icon "button" at bounding box center [216, 205] width 14 height 14
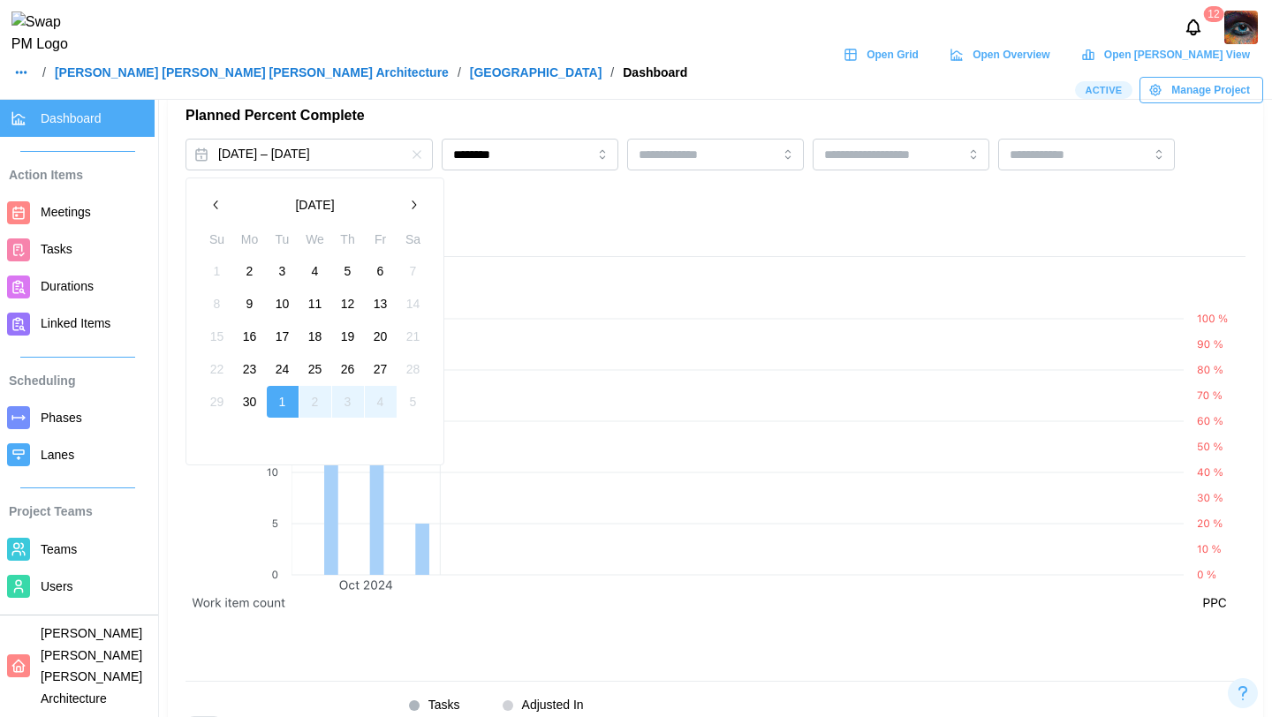
click at [260, 276] on button "2" at bounding box center [250, 271] width 32 height 32
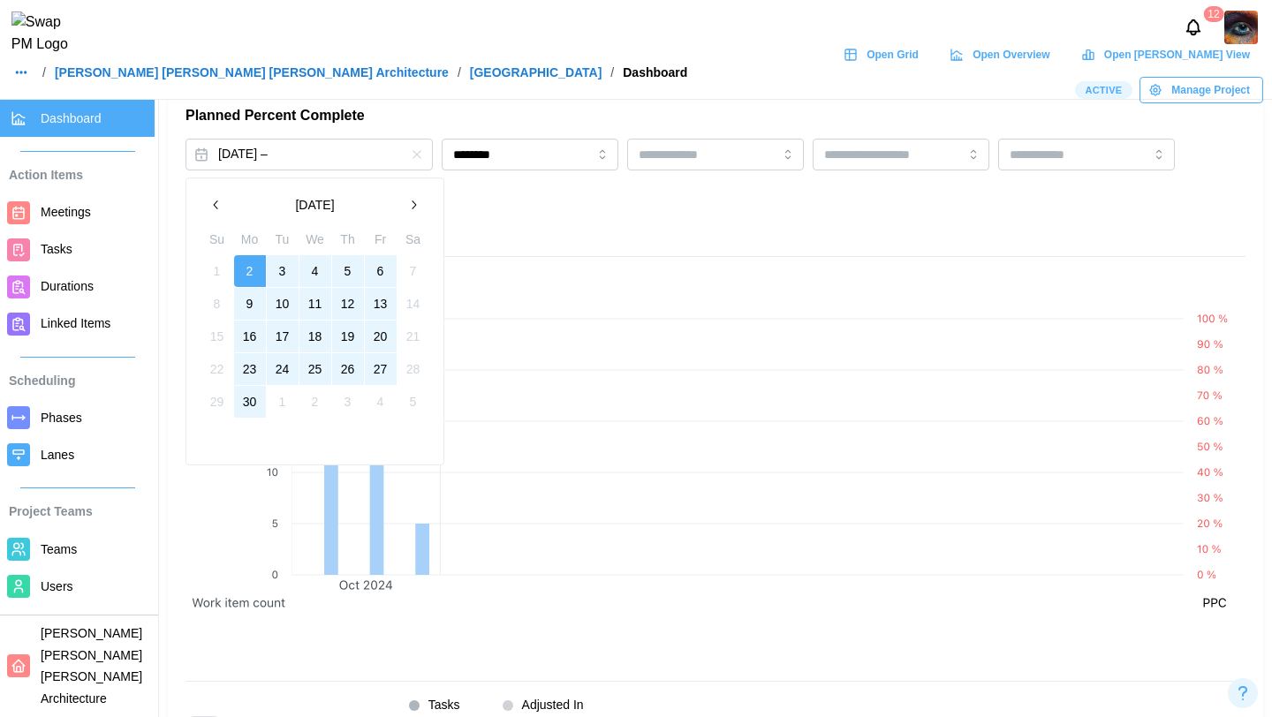
click at [258, 401] on button "30" at bounding box center [250, 402] width 32 height 32
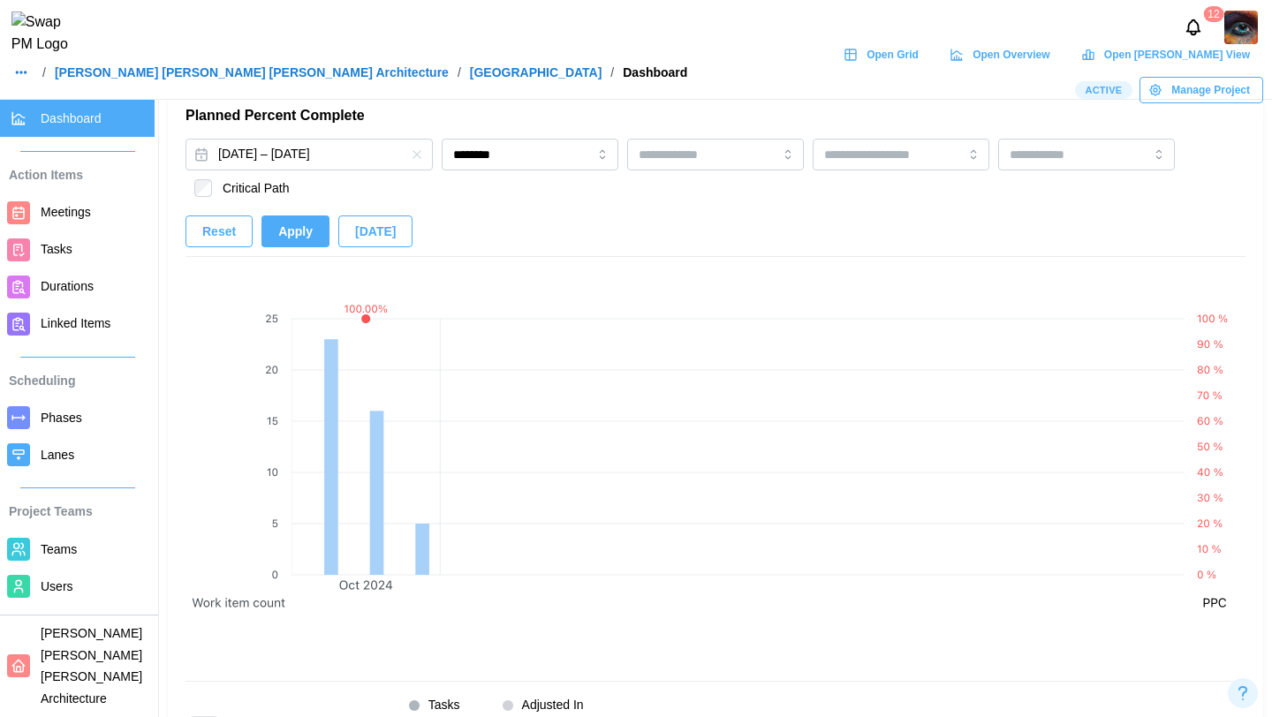
click at [294, 245] on span "Apply" at bounding box center [295, 231] width 34 height 30
click at [383, 237] on span "Today" at bounding box center [375, 231] width 41 height 30
click at [374, 234] on span "Today" at bounding box center [375, 231] width 41 height 30
click at [418, 154] on icon "button" at bounding box center [417, 155] width 14 height 14
click at [376, 233] on span "Today" at bounding box center [375, 231] width 41 height 30
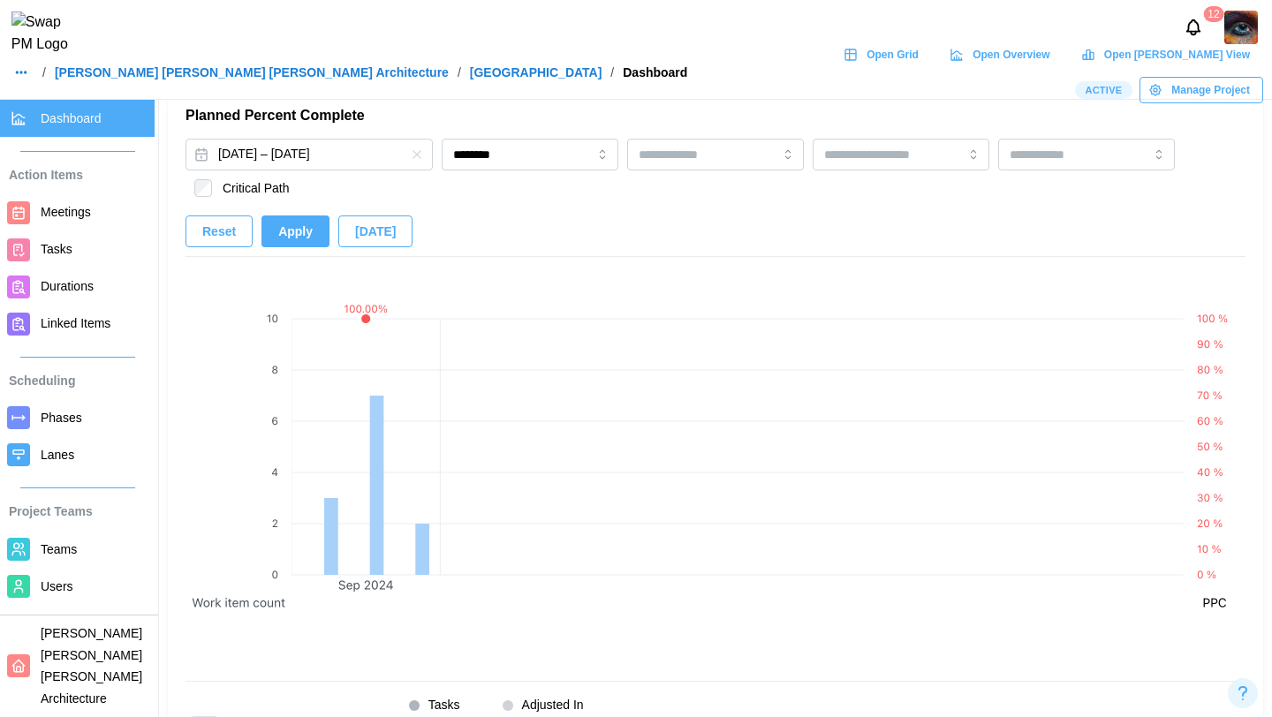
click at [290, 231] on span "Apply" at bounding box center [295, 231] width 34 height 30
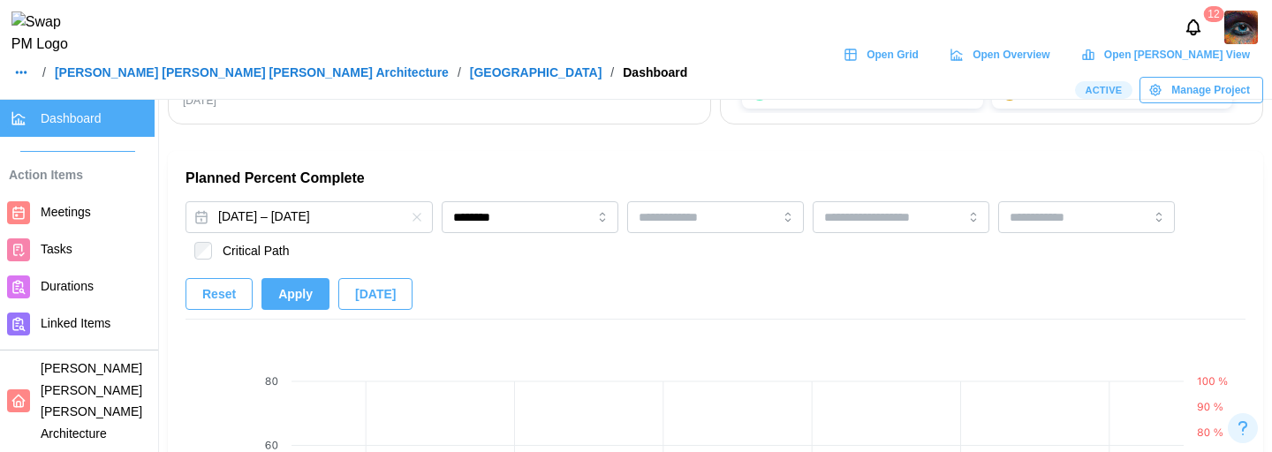
scroll to position [1083, 0]
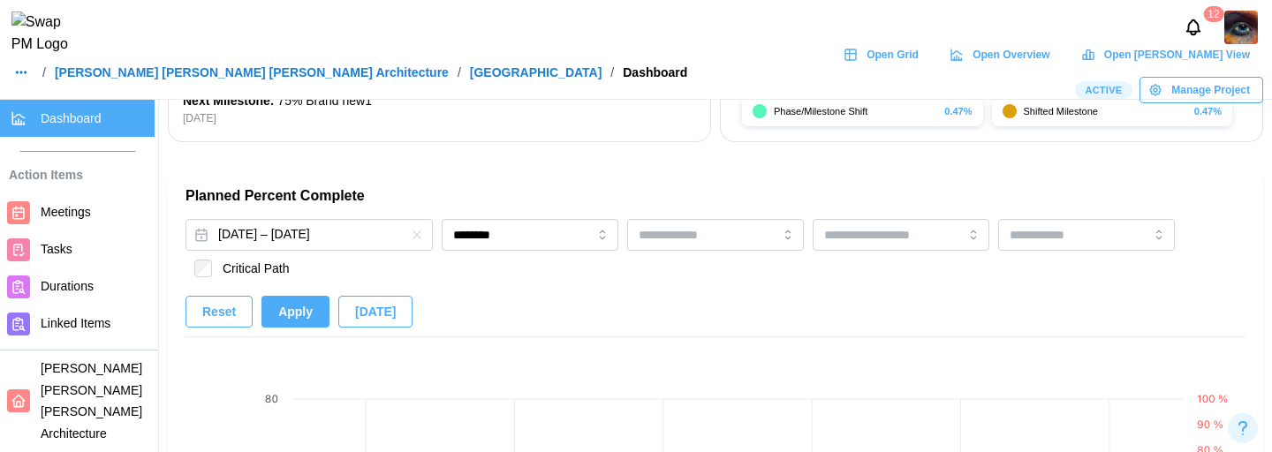
click at [303, 320] on span "Apply" at bounding box center [295, 312] width 34 height 30
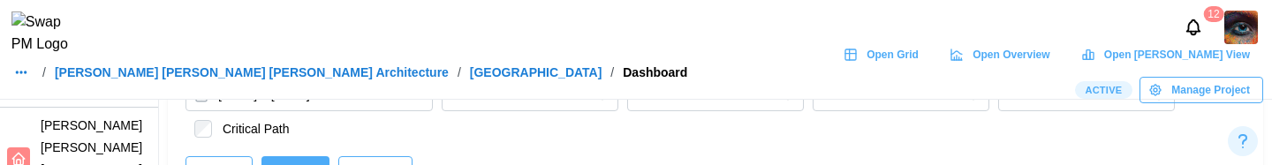
scroll to position [1225, 0]
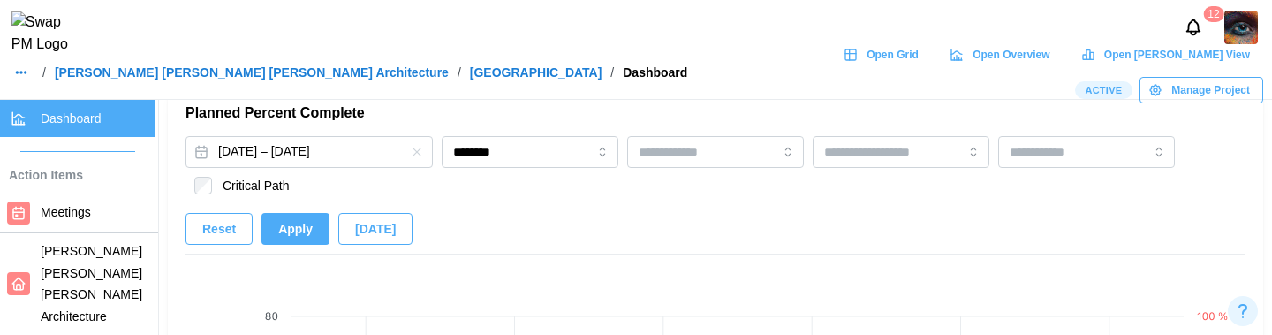
scroll to position [1135, 0]
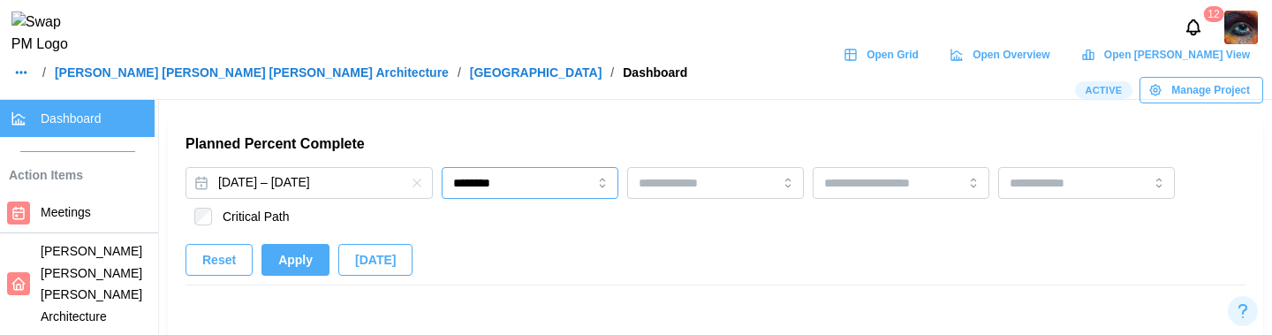
click at [535, 185] on input "********" at bounding box center [530, 183] width 177 height 32
type input "*******"
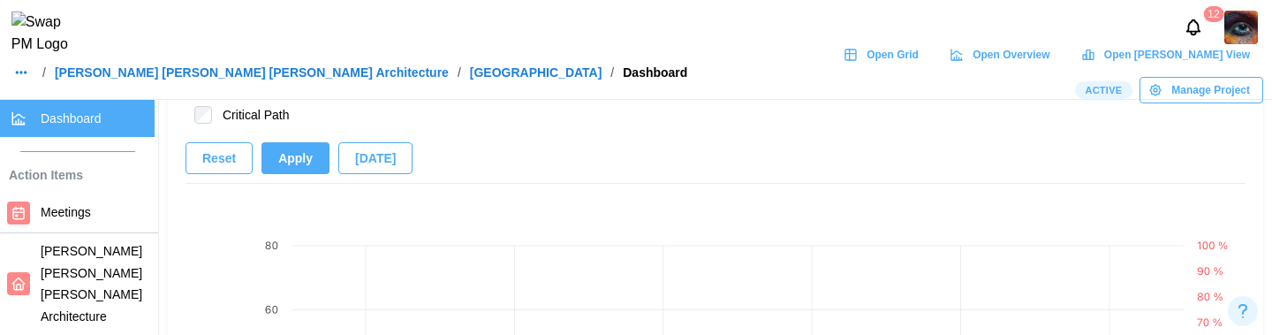
scroll to position [1242, 0]
click at [302, 162] on span "Apply" at bounding box center [295, 153] width 34 height 30
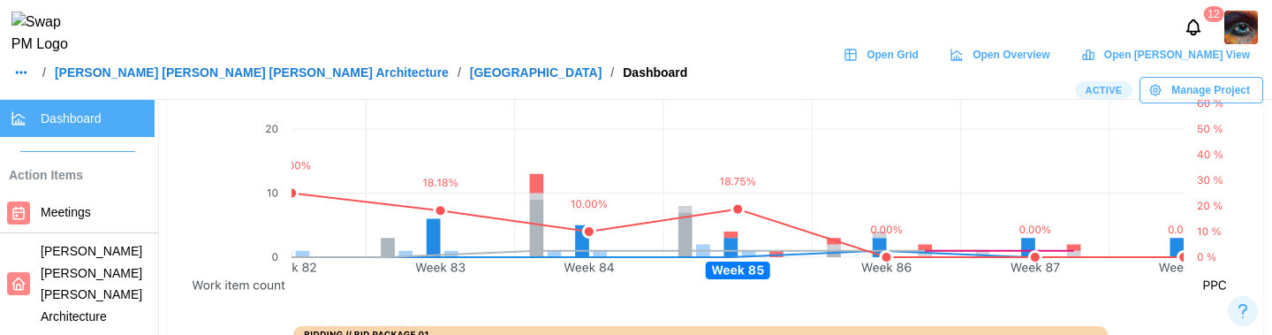
scroll to position [1480, 0]
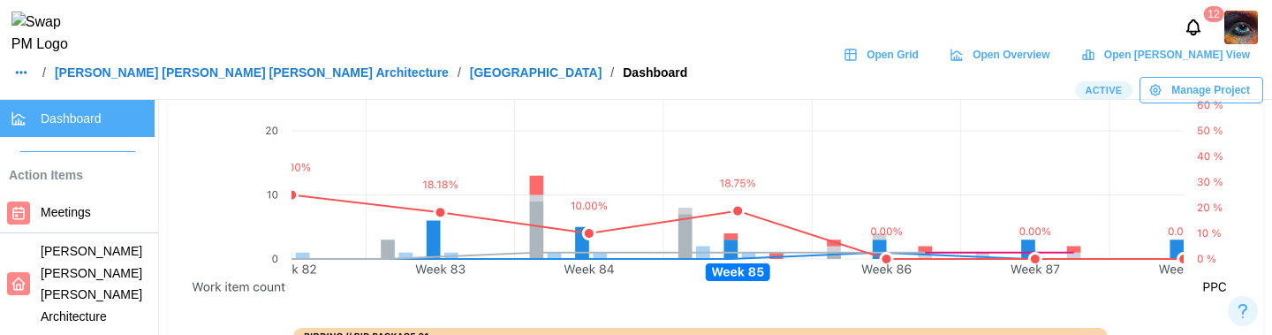
click at [867, 67] on span "Open Grid" at bounding box center [893, 54] width 52 height 25
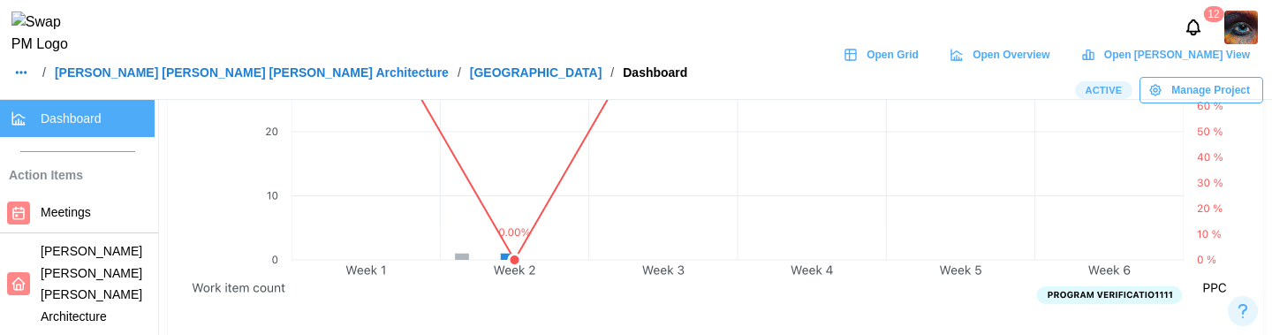
scroll to position [1476, 0]
